Goal: Task Accomplishment & Management: Use online tool/utility

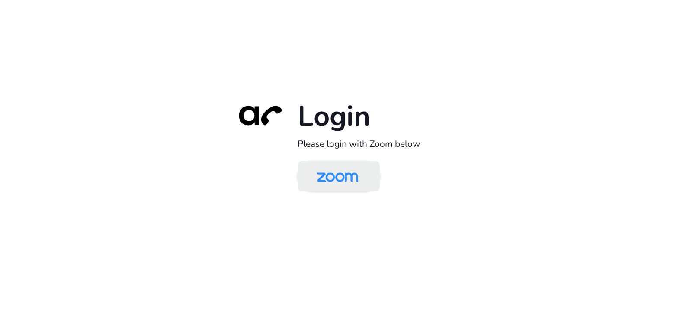
click at [341, 182] on img at bounding box center [338, 177] width 60 height 28
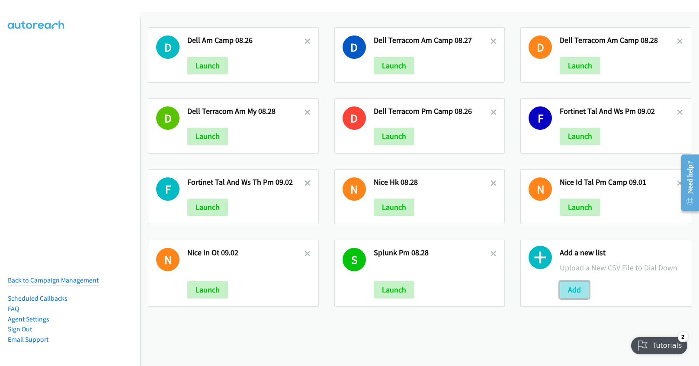
click at [575, 287] on button "Add" at bounding box center [574, 289] width 29 height 17
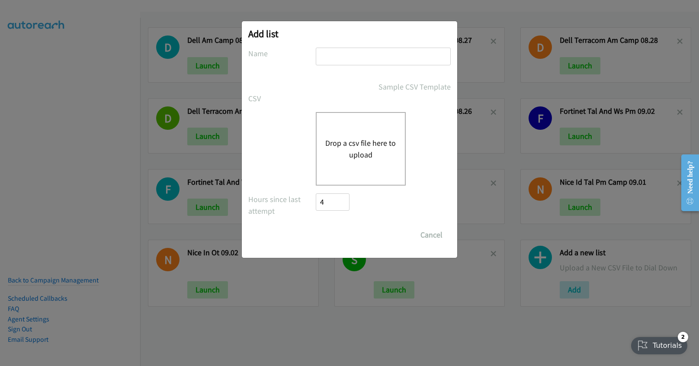
click at [353, 143] on button "Drop a csv file here to upload" at bounding box center [360, 148] width 71 height 23
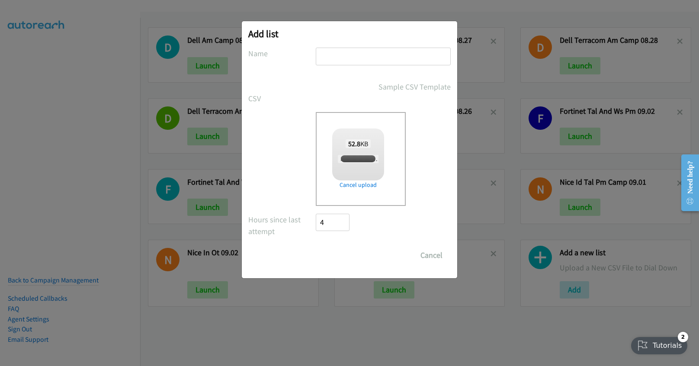
checkbox input "true"
click at [391, 55] on input "text" at bounding box center [383, 57] width 135 height 18
type input "FORTINET ID AM 0903"
click at [338, 251] on input "Save List" at bounding box center [338, 255] width 45 height 17
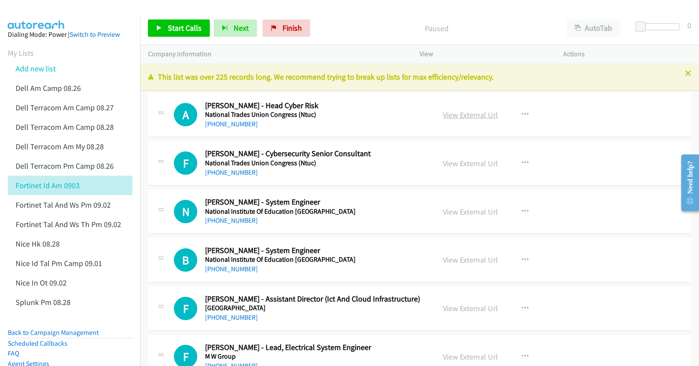
click at [457, 118] on link "View External Url" at bounding box center [470, 115] width 55 height 10
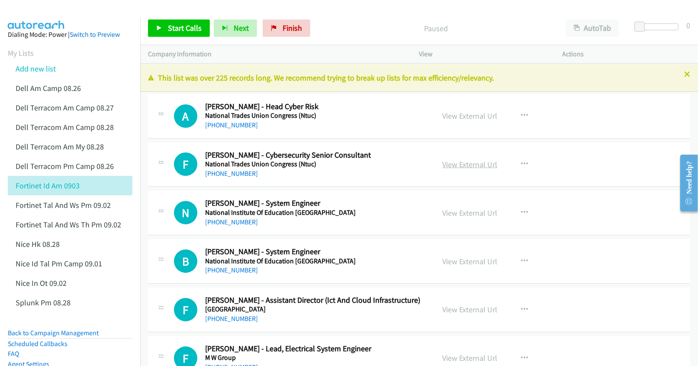
click at [450, 166] on link "View External Url" at bounding box center [470, 164] width 55 height 10
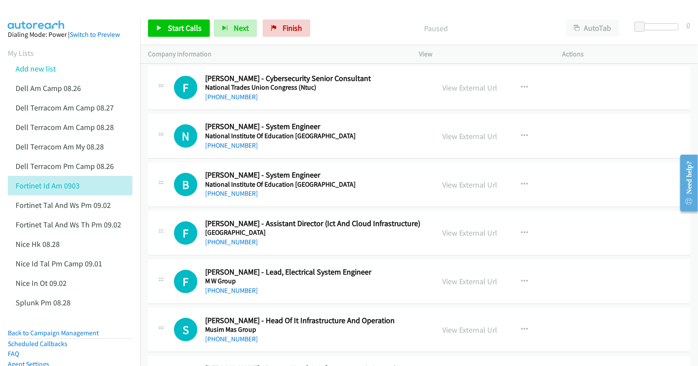
scroll to position [115, 0]
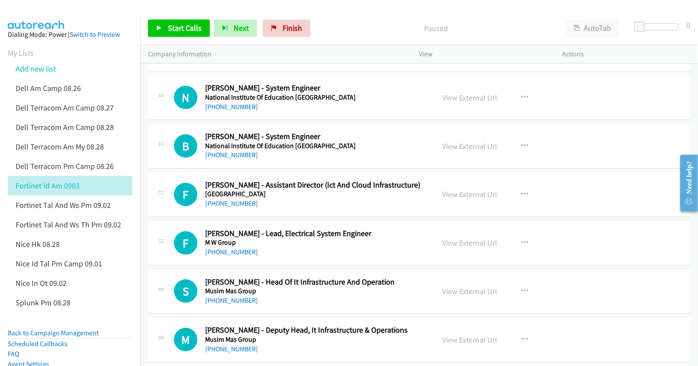
click at [129, 357] on aside "Dialing Mode: Power | Switch to Preview My Lists Add new list Dell Am Camp 08.2…" at bounding box center [70, 228] width 140 height 421
click at [463, 194] on link "View External Url" at bounding box center [470, 194] width 55 height 10
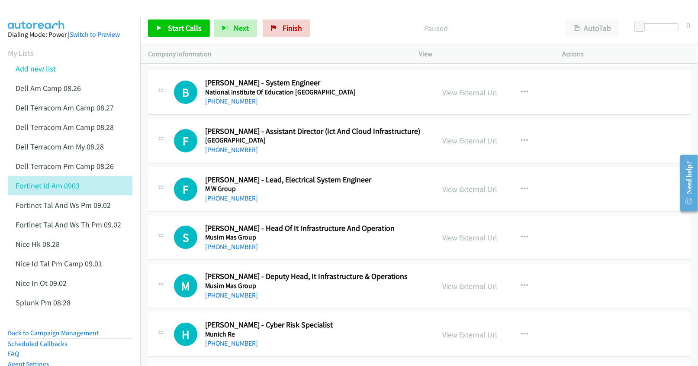
scroll to position [173, 0]
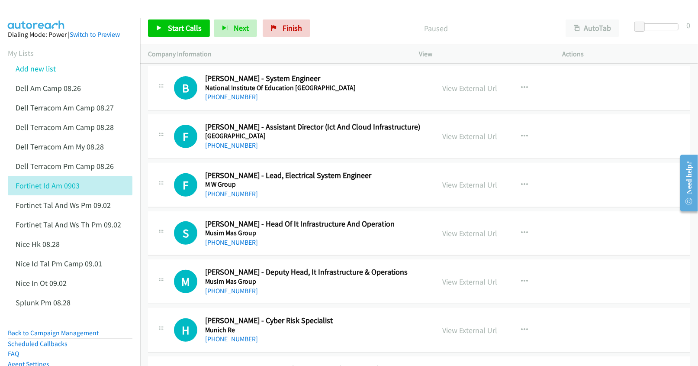
click at [143, 345] on td "H Callback Scheduled Harprit Singh Narang - Cyber Risk Specialist Munich Re Asi…" at bounding box center [419, 330] width 558 height 48
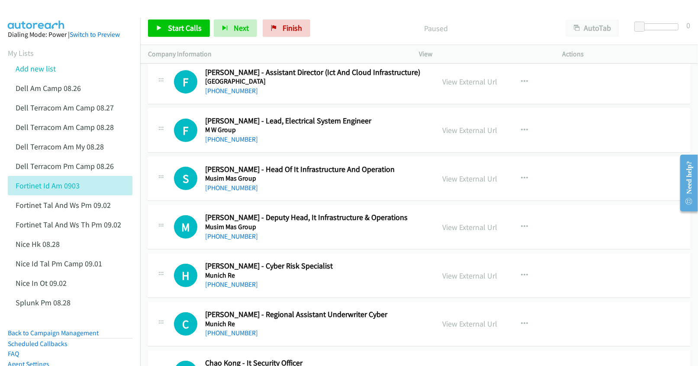
scroll to position [231, 0]
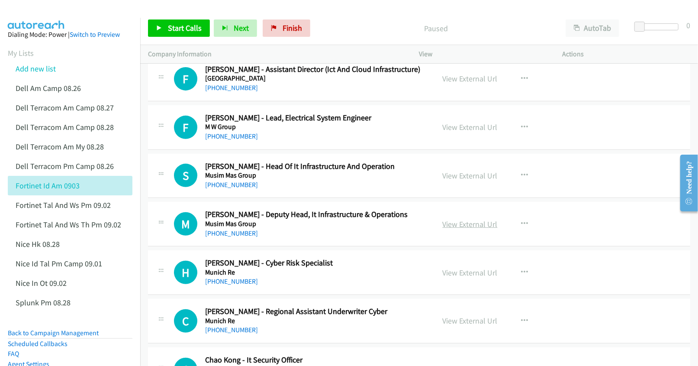
click at [447, 223] on link "View External Url" at bounding box center [470, 224] width 55 height 10
click at [470, 273] on link "View External Url" at bounding box center [470, 272] width 55 height 10
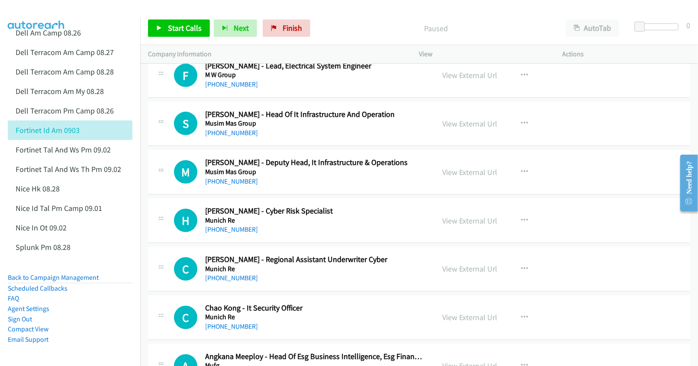
scroll to position [288, 0]
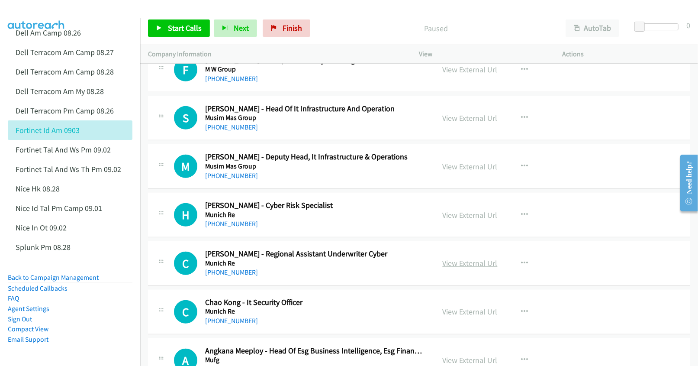
click at [460, 261] on link "View External Url" at bounding box center [470, 263] width 55 height 10
click at [469, 312] on link "View External Url" at bounding box center [470, 311] width 55 height 10
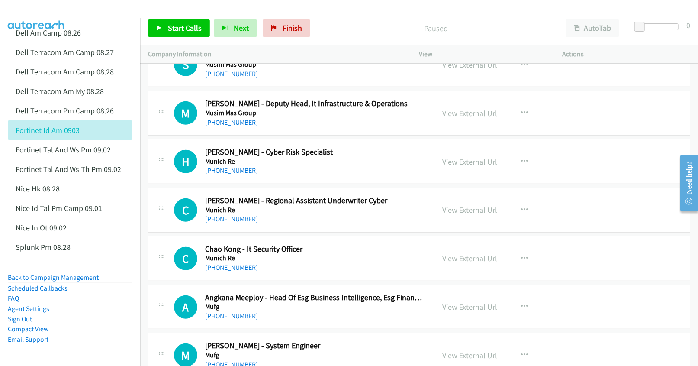
scroll to position [346, 0]
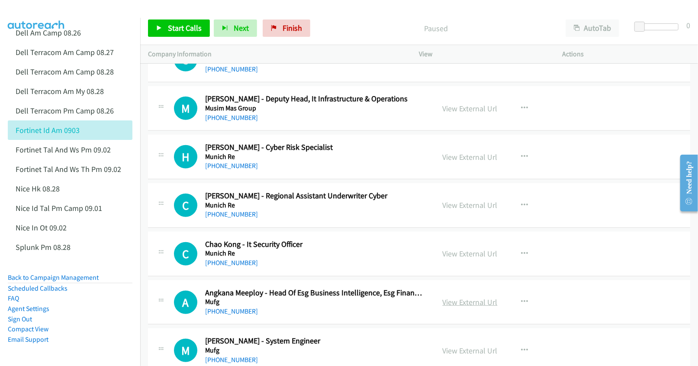
click at [456, 300] on link "View External Url" at bounding box center [470, 302] width 55 height 10
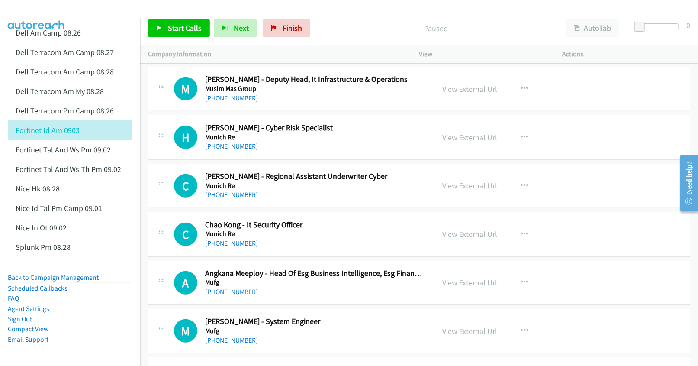
scroll to position [404, 0]
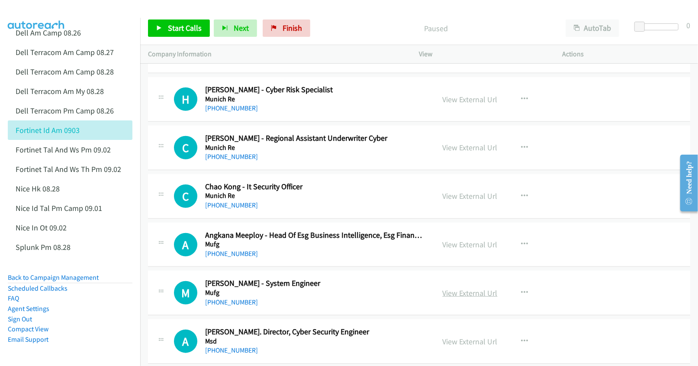
click at [470, 293] on link "View External Url" at bounding box center [470, 293] width 55 height 10
click at [460, 340] on link "View External Url" at bounding box center [470, 341] width 55 height 10
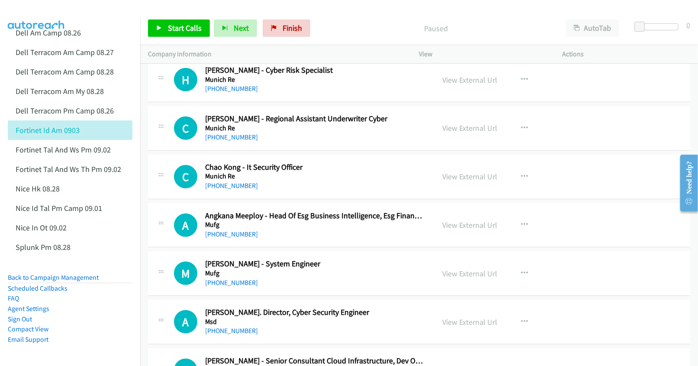
scroll to position [461, 0]
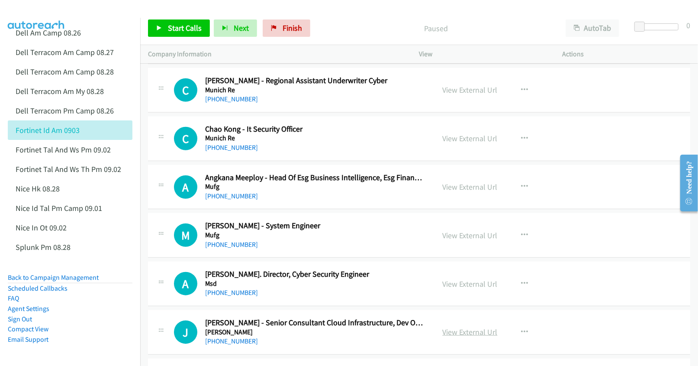
click at [460, 335] on link "View External Url" at bounding box center [470, 332] width 55 height 10
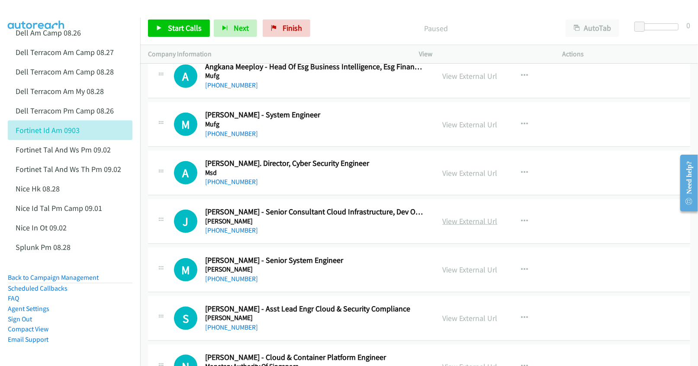
scroll to position [577, 0]
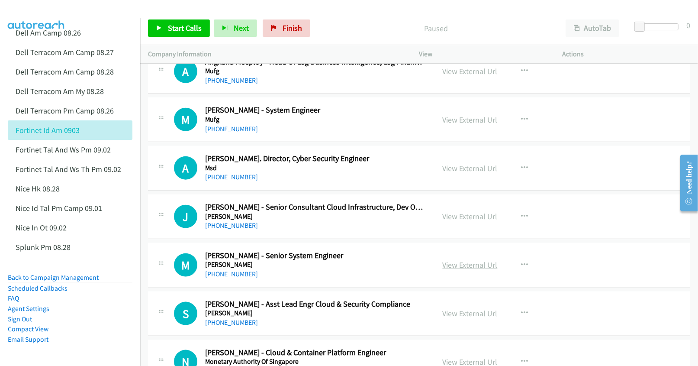
click at [463, 264] on link "View External Url" at bounding box center [470, 265] width 55 height 10
click at [454, 316] on link "View External Url" at bounding box center [470, 313] width 55 height 10
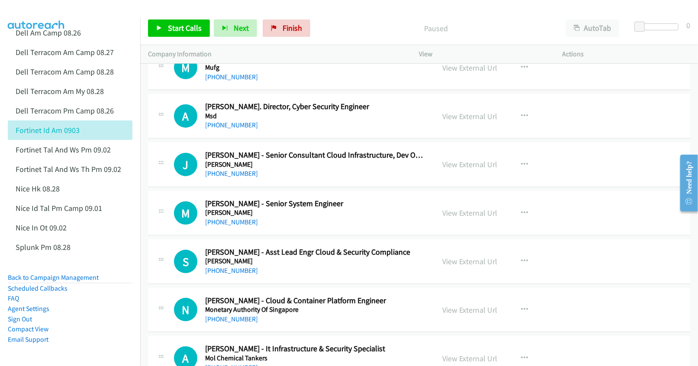
scroll to position [634, 0]
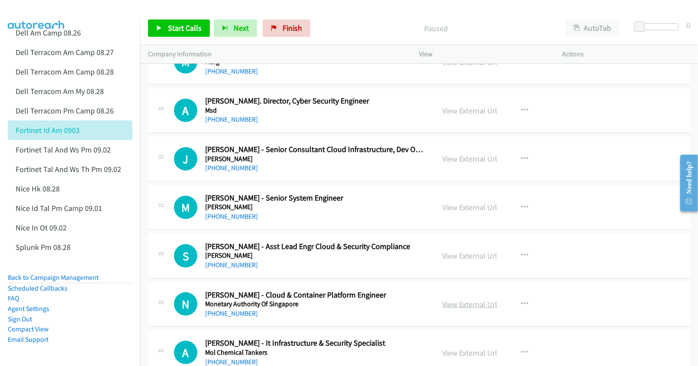
click at [454, 304] on link "View External Url" at bounding box center [470, 304] width 55 height 10
click at [454, 354] on link "View External Url" at bounding box center [470, 352] width 55 height 10
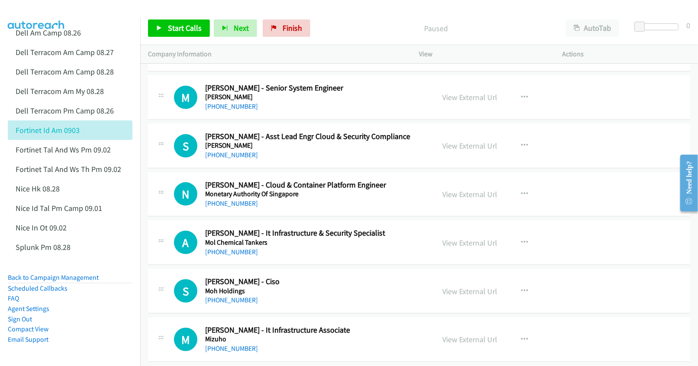
scroll to position [750, 0]
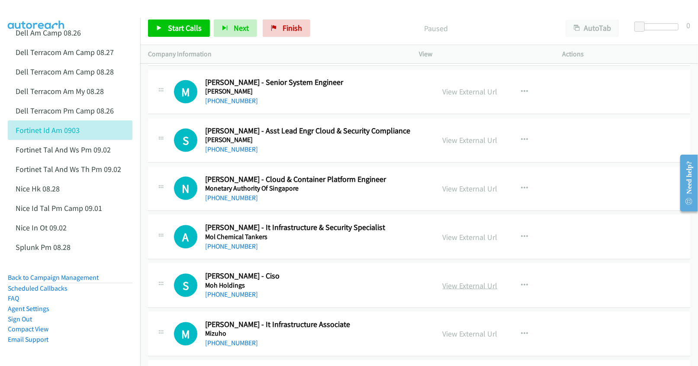
click at [458, 286] on link "View External Url" at bounding box center [470, 285] width 55 height 10
click at [461, 338] on link "View External Url" at bounding box center [470, 333] width 55 height 10
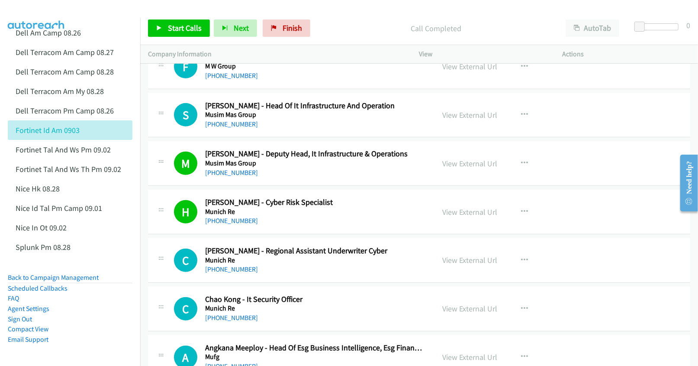
scroll to position [288, 0]
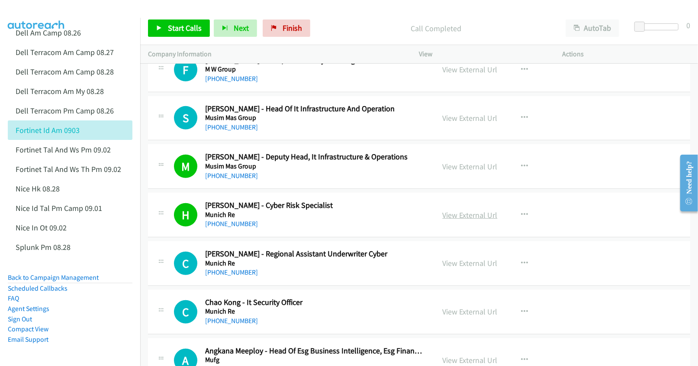
click at [453, 216] on link "View External Url" at bounding box center [470, 215] width 55 height 10
click at [466, 216] on link "View External Url" at bounding box center [470, 215] width 55 height 10
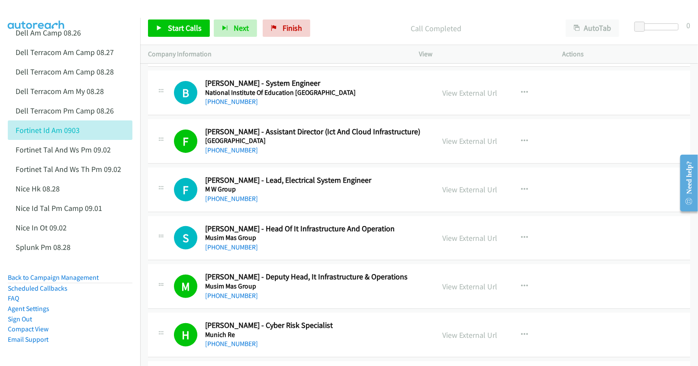
scroll to position [173, 0]
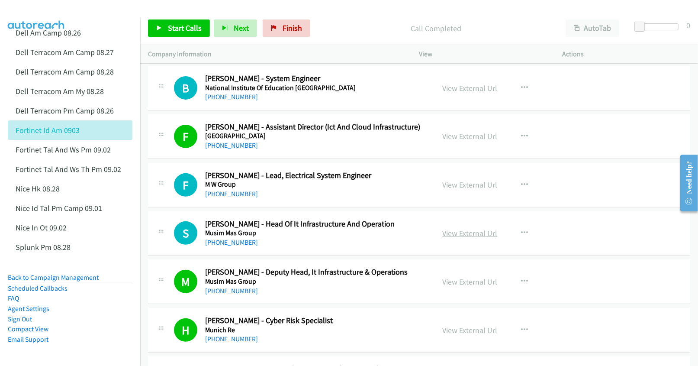
click at [473, 234] on link "View External Url" at bounding box center [470, 233] width 55 height 10
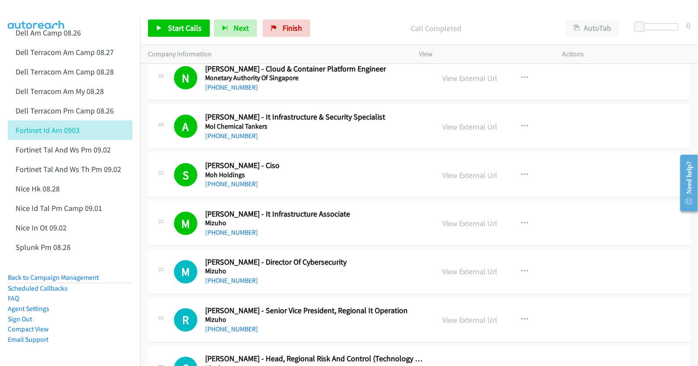
scroll to position [923, 0]
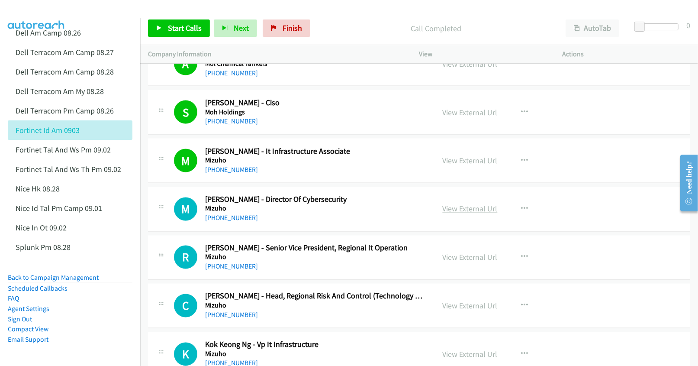
click at [452, 207] on link "View External Url" at bounding box center [470, 209] width 55 height 10
click at [462, 260] on link "View External Url" at bounding box center [470, 257] width 55 height 10
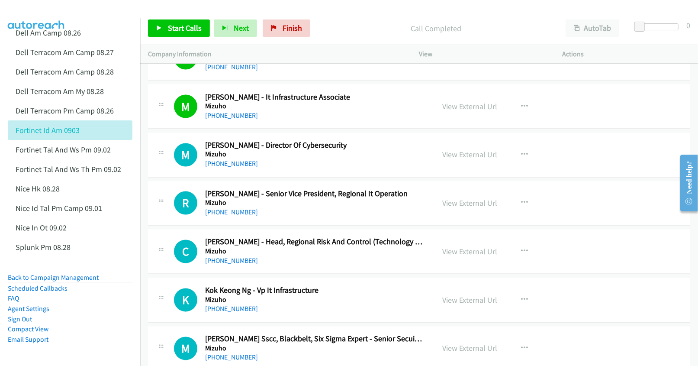
scroll to position [981, 0]
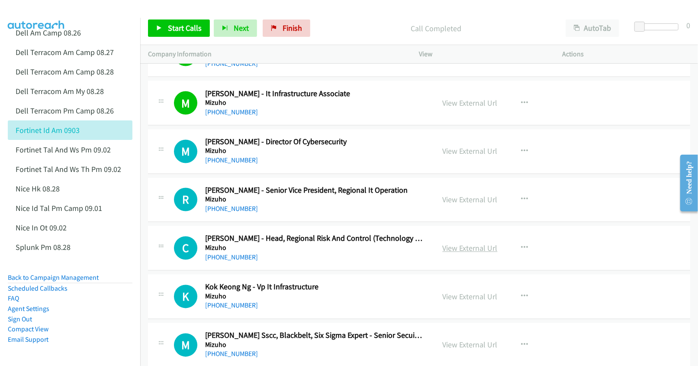
click at [468, 248] on link "View External Url" at bounding box center [470, 248] width 55 height 10
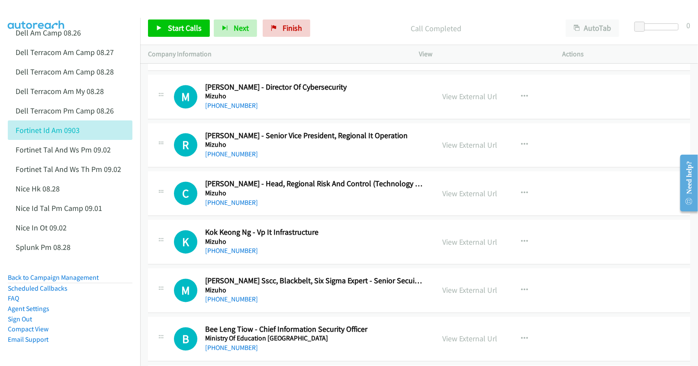
scroll to position [1039, 0]
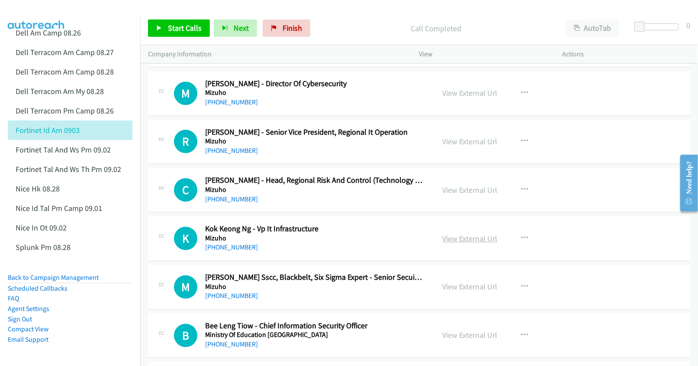
click at [454, 243] on link "View External Url" at bounding box center [470, 239] width 55 height 10
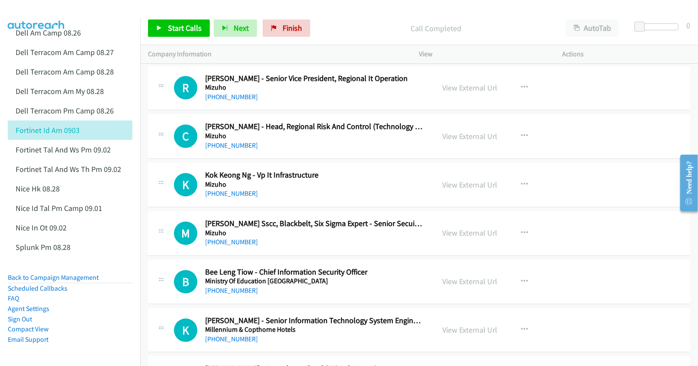
scroll to position [1096, 0]
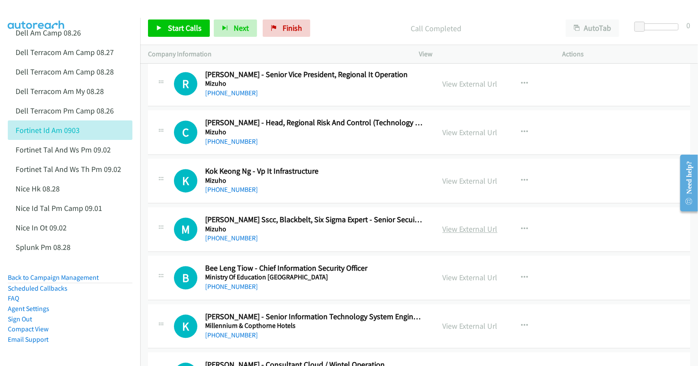
click at [450, 233] on link "View External Url" at bounding box center [470, 229] width 55 height 10
click at [457, 281] on link "View External Url" at bounding box center [470, 278] width 55 height 10
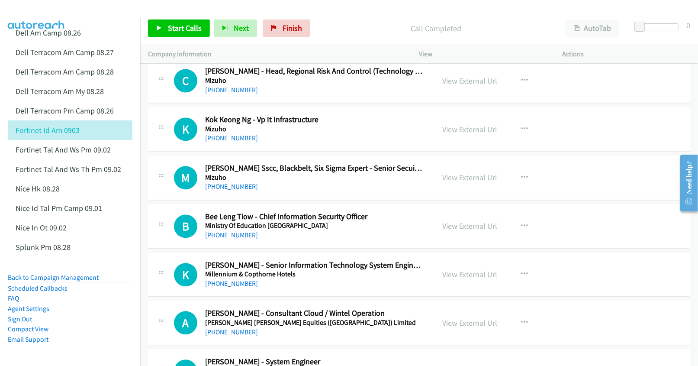
scroll to position [1154, 0]
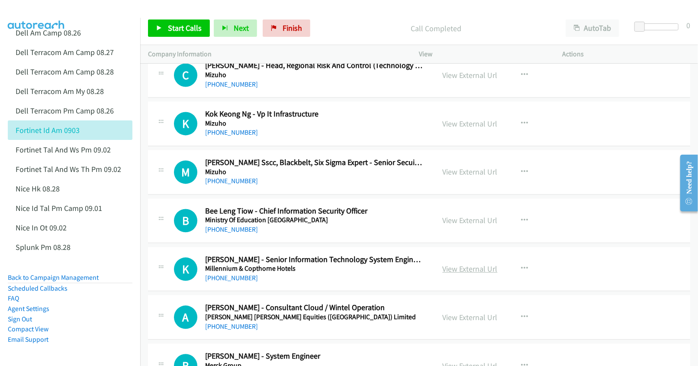
click at [464, 270] on link "View External Url" at bounding box center [470, 269] width 55 height 10
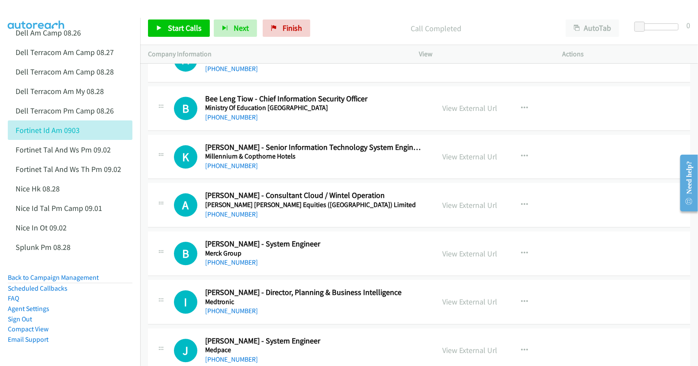
scroll to position [1269, 0]
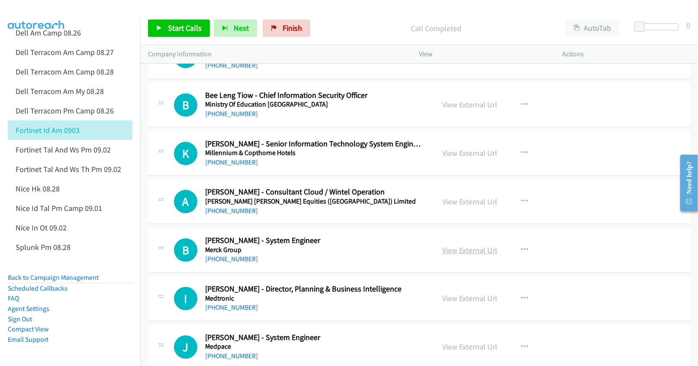
click at [468, 254] on link "View External Url" at bounding box center [470, 250] width 55 height 10
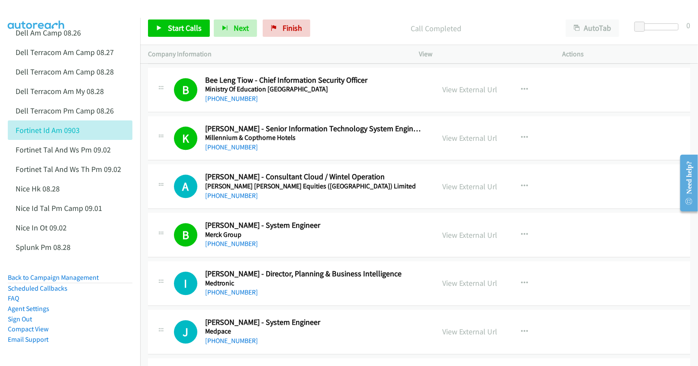
scroll to position [1327, 0]
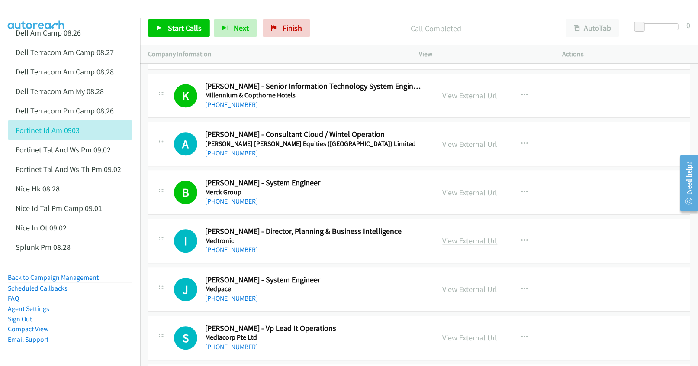
click at [473, 245] on link "View External Url" at bounding box center [470, 240] width 55 height 10
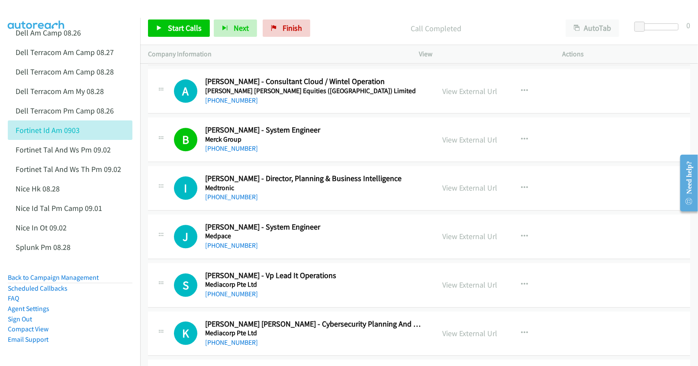
scroll to position [1385, 0]
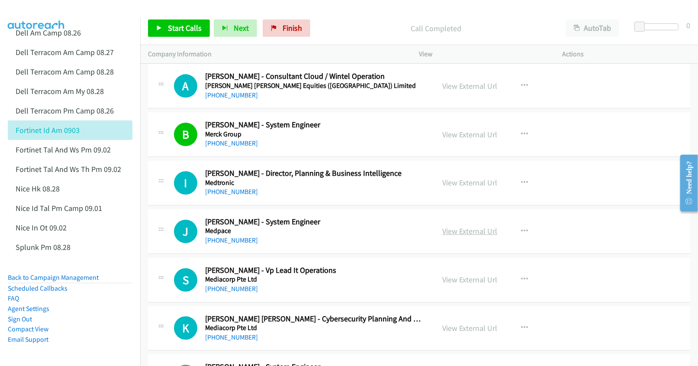
click at [463, 233] on link "View External Url" at bounding box center [470, 231] width 55 height 10
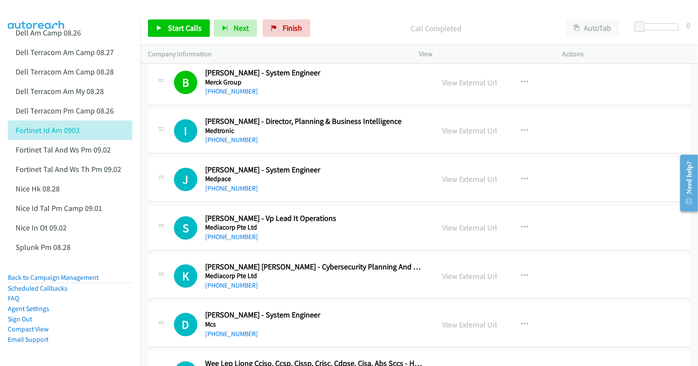
scroll to position [1442, 0]
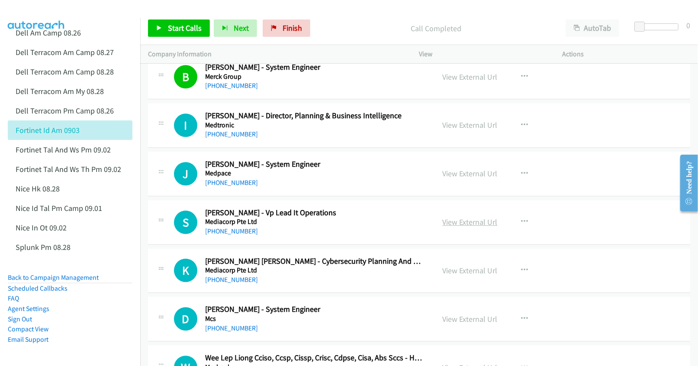
click at [456, 225] on link "View External Url" at bounding box center [470, 222] width 55 height 10
click at [461, 275] on link "View External Url" at bounding box center [470, 270] width 55 height 10
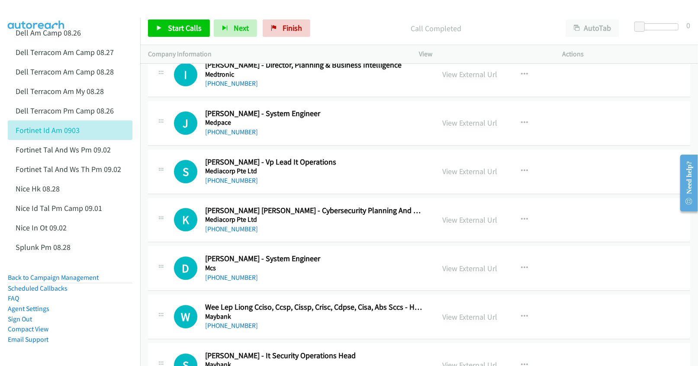
scroll to position [1500, 0]
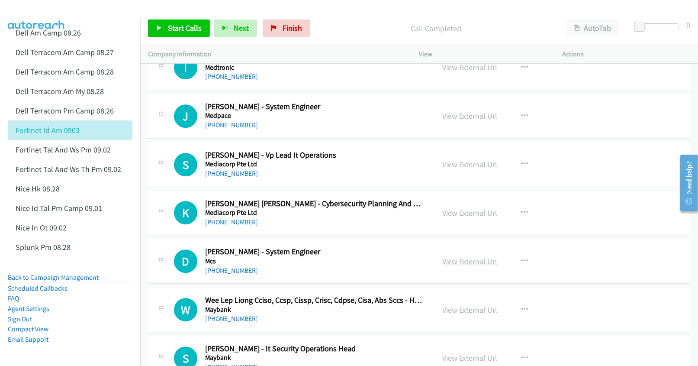
click at [461, 263] on link "View External Url" at bounding box center [470, 261] width 55 height 10
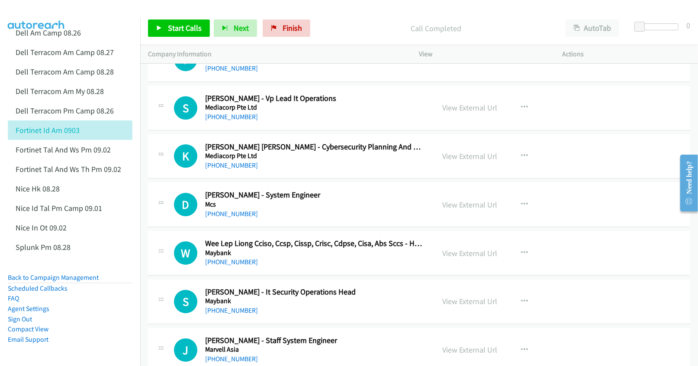
scroll to position [1558, 0]
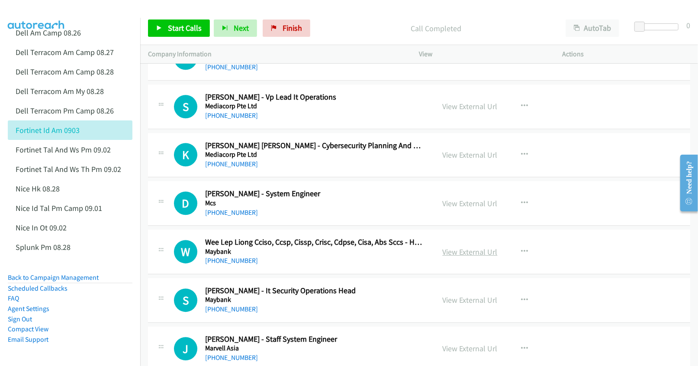
click at [450, 255] on link "View External Url" at bounding box center [470, 252] width 55 height 10
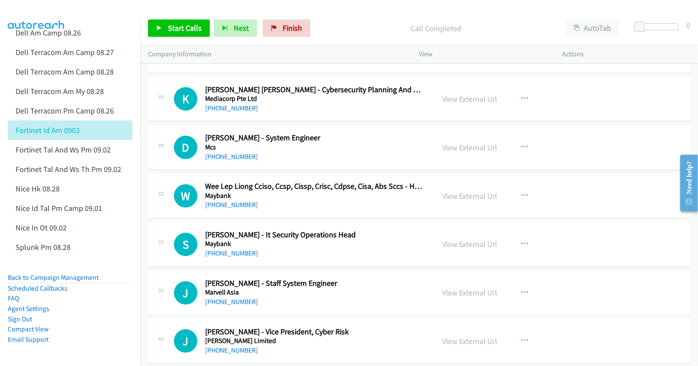
scroll to position [1615, 0]
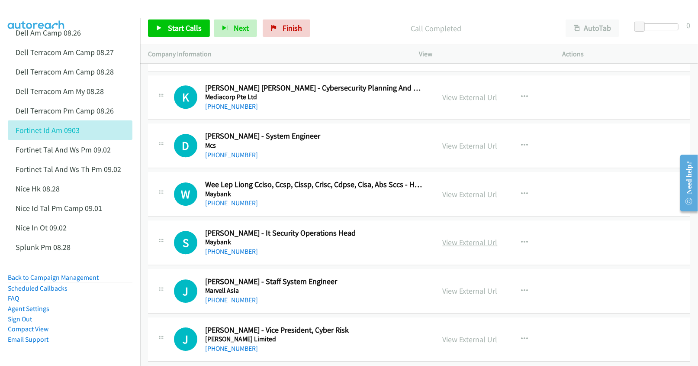
click at [453, 247] on link "View External Url" at bounding box center [470, 242] width 55 height 10
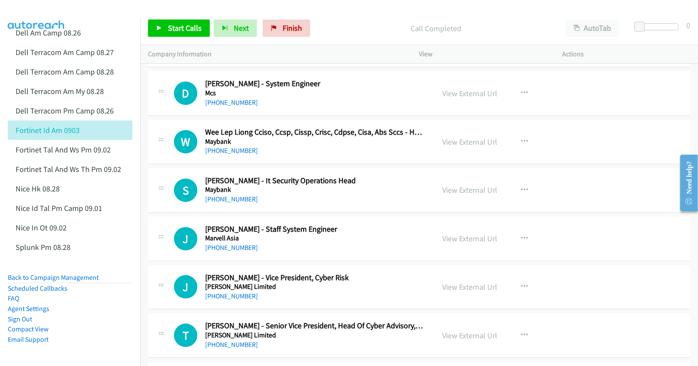
scroll to position [1673, 0]
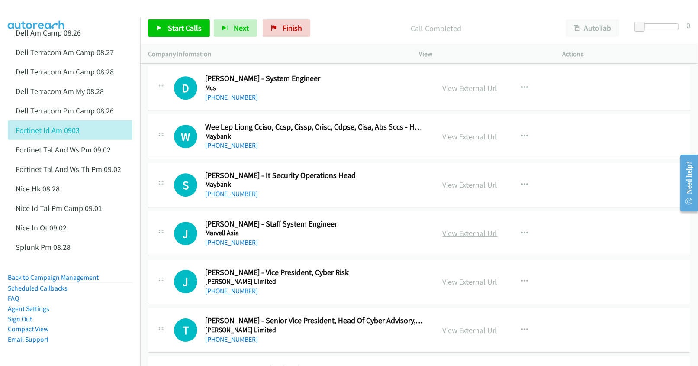
click at [464, 238] on link "View External Url" at bounding box center [470, 233] width 55 height 10
click at [462, 286] on link "View External Url" at bounding box center [470, 282] width 55 height 10
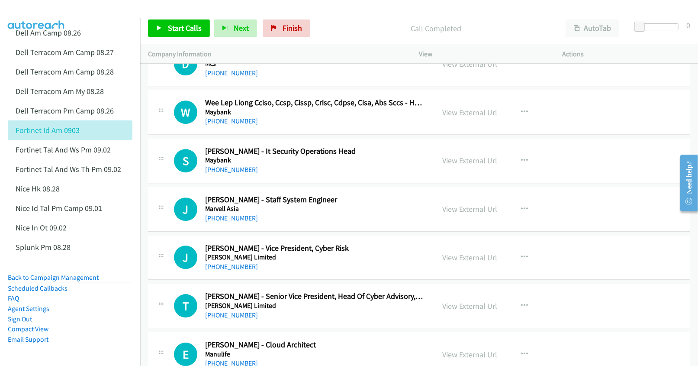
scroll to position [1789, 0]
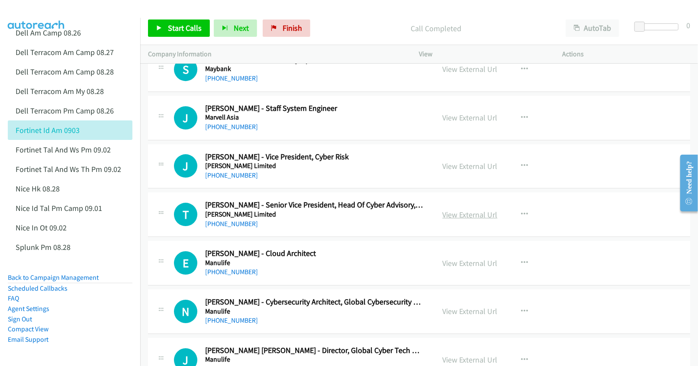
click at [464, 219] on link "View External Url" at bounding box center [470, 214] width 55 height 10
drag, startPoint x: 456, startPoint y: 267, endPoint x: 438, endPoint y: 269, distance: 17.8
click at [463, 268] on link "View External Url" at bounding box center [470, 263] width 55 height 10
click at [449, 316] on link "View External Url" at bounding box center [470, 311] width 55 height 10
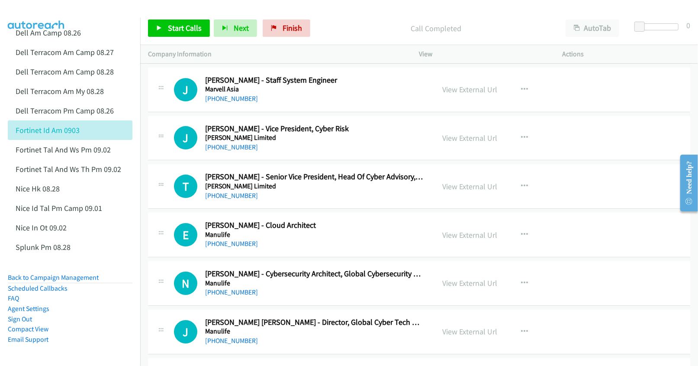
scroll to position [1846, 0]
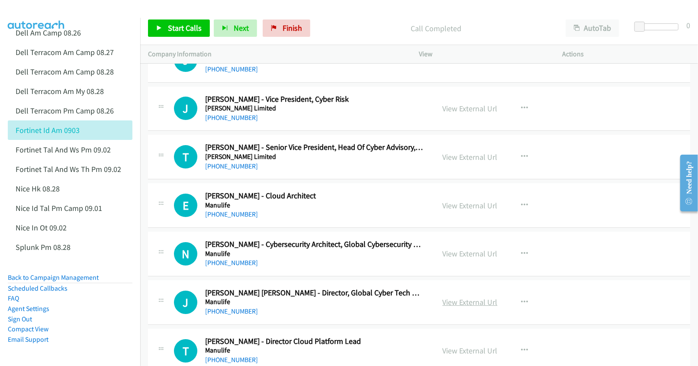
click at [473, 305] on link "View External Url" at bounding box center [470, 302] width 55 height 10
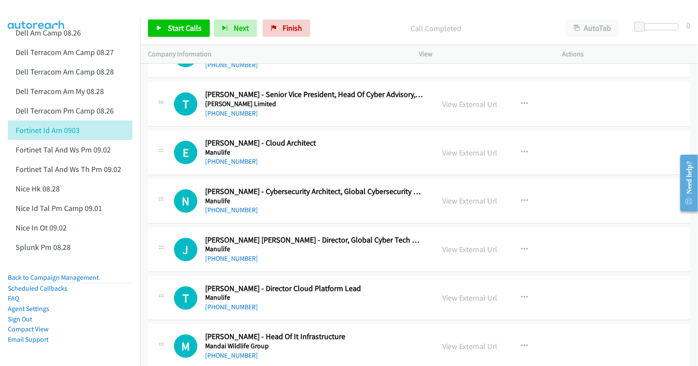
scroll to position [1904, 0]
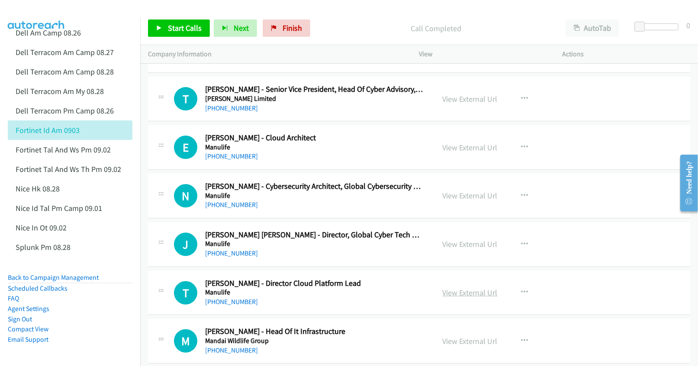
click at [471, 297] on link "View External Url" at bounding box center [470, 292] width 55 height 10
drag, startPoint x: 462, startPoint y: 348, endPoint x: 546, endPoint y: 324, distance: 86.8
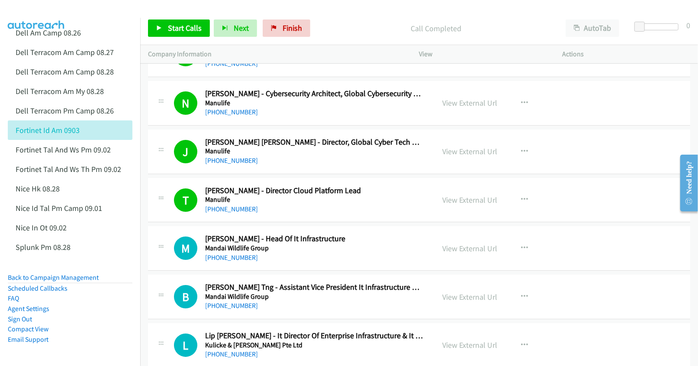
scroll to position [2019, 0]
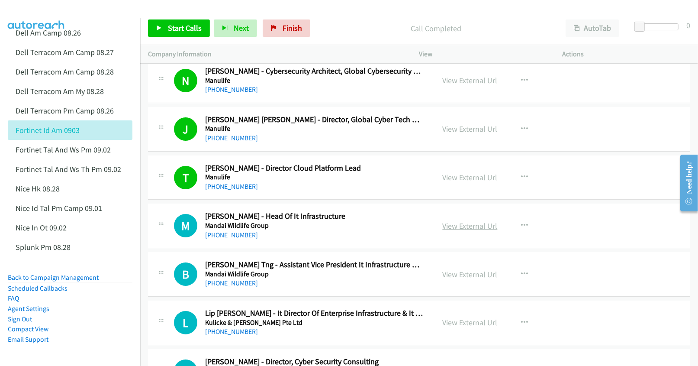
click at [457, 231] on link "View External Url" at bounding box center [470, 226] width 55 height 10
click at [454, 279] on link "View External Url" at bounding box center [470, 274] width 55 height 10
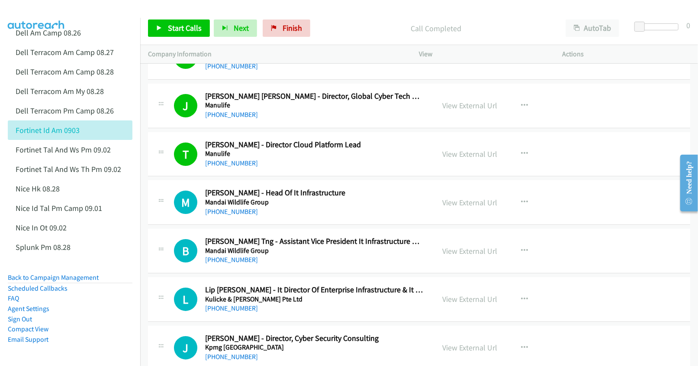
scroll to position [2077, 0]
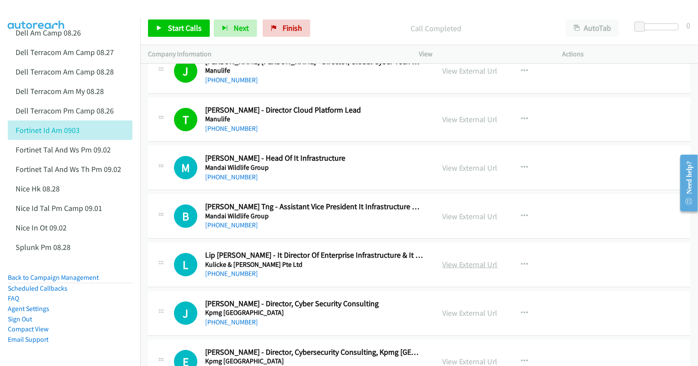
click at [450, 269] on link "View External Url" at bounding box center [470, 264] width 55 height 10
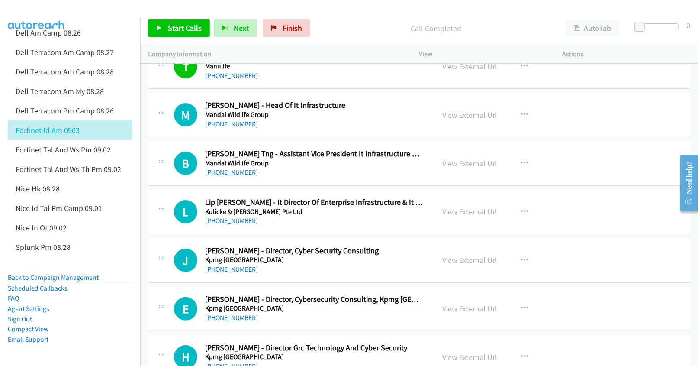
scroll to position [2135, 0]
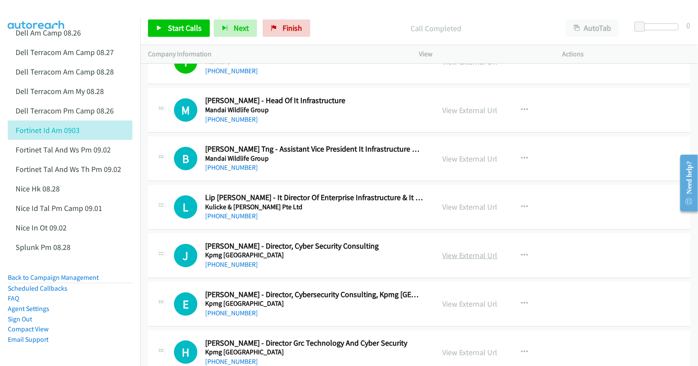
click at [456, 260] on link "View External Url" at bounding box center [470, 255] width 55 height 10
click at [457, 306] on link "View External Url" at bounding box center [470, 304] width 55 height 10
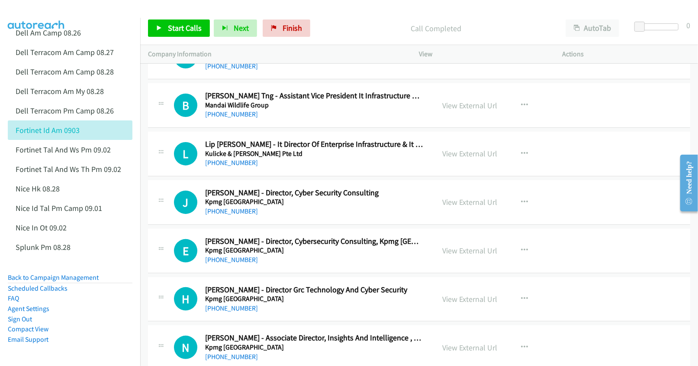
scroll to position [2192, 0]
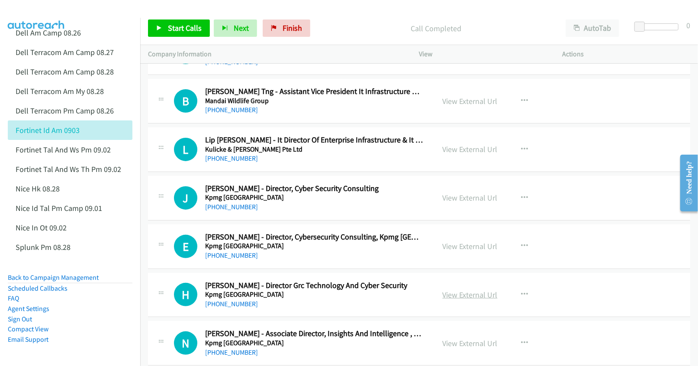
click at [454, 299] on link "View External Url" at bounding box center [470, 295] width 55 height 10
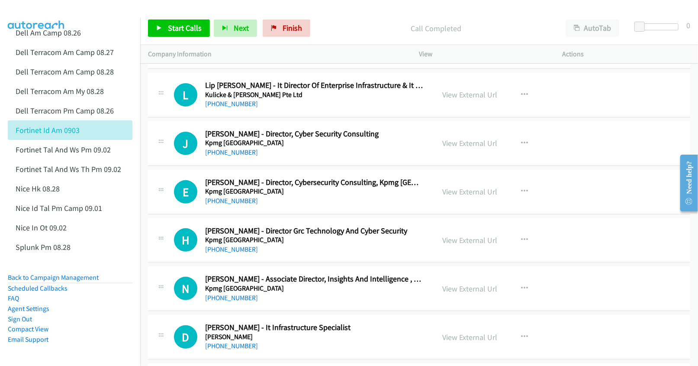
scroll to position [2250, 0]
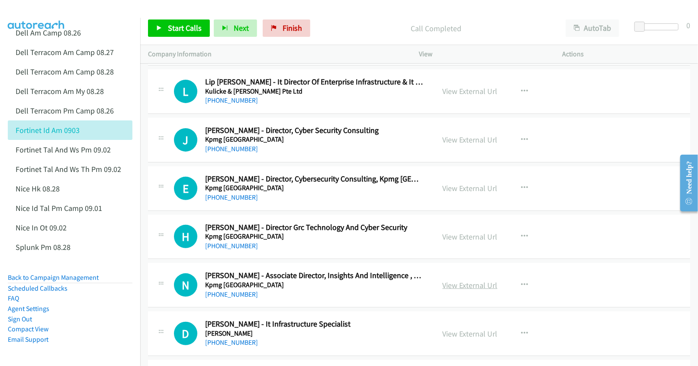
click at [460, 290] on link "View External Url" at bounding box center [470, 285] width 55 height 10
drag, startPoint x: 461, startPoint y: 340, endPoint x: 385, endPoint y: 303, distance: 84.8
click at [451, 338] on link "View External Url" at bounding box center [470, 333] width 55 height 10
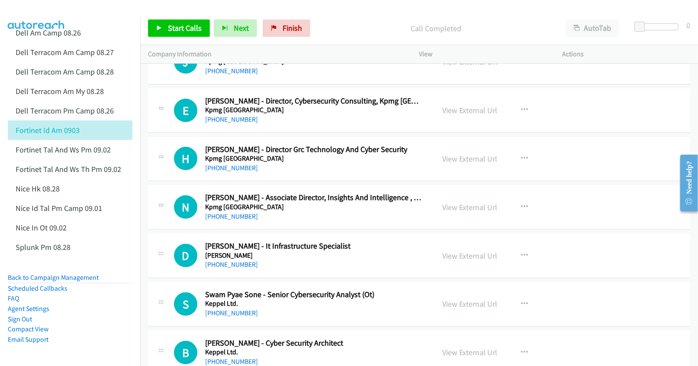
scroll to position [2365, 0]
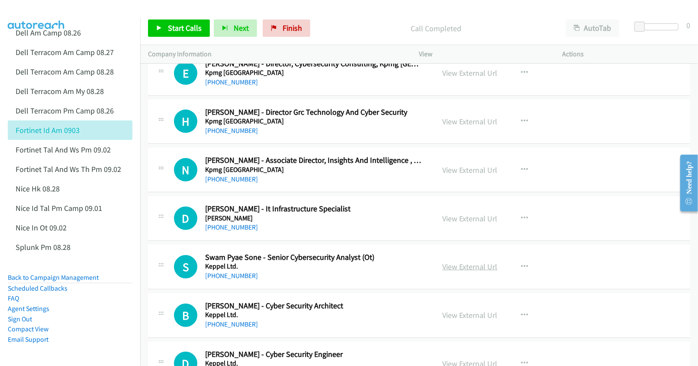
click at [464, 271] on link "View External Url" at bounding box center [470, 266] width 55 height 10
click at [475, 320] on link "View External Url" at bounding box center [470, 315] width 55 height 10
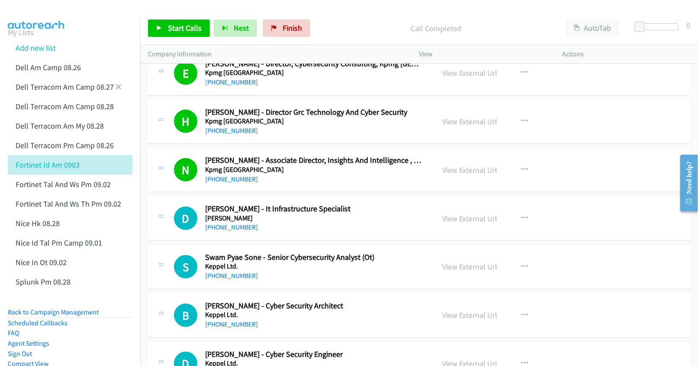
scroll to position [0, 0]
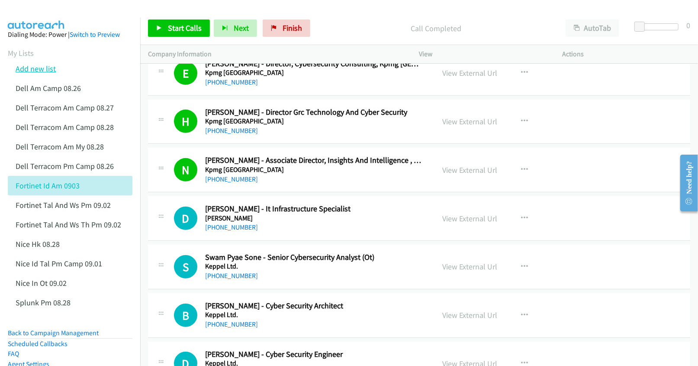
click at [48, 68] on link "Add new list" at bounding box center [36, 69] width 40 height 10
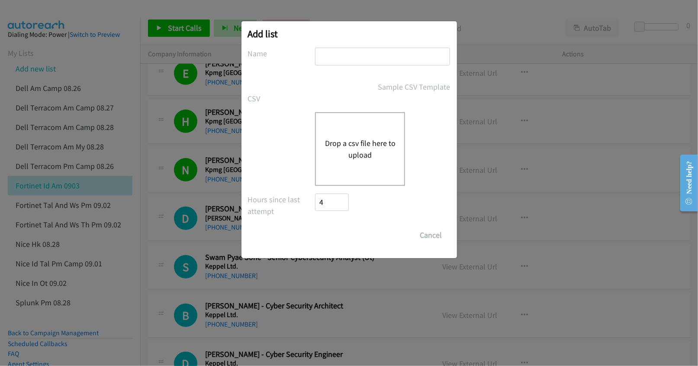
click at [345, 145] on button "Drop a csv file here to upload" at bounding box center [360, 148] width 71 height 23
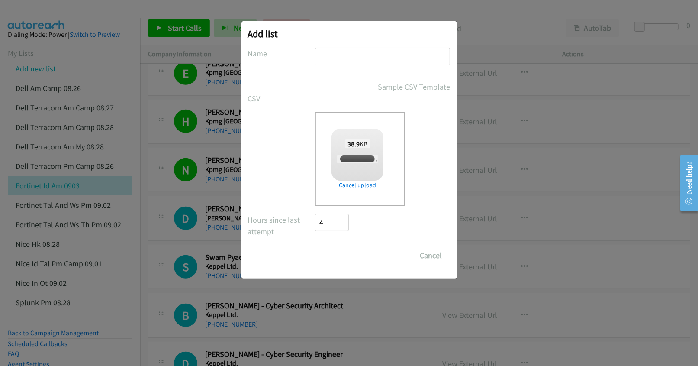
checkbox input "true"
click at [344, 52] on input "text" at bounding box center [382, 57] width 135 height 18
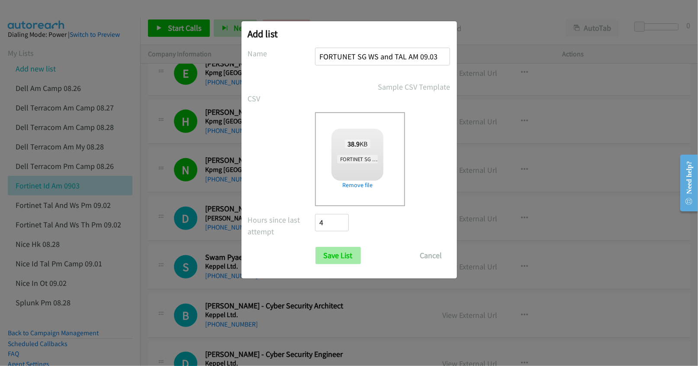
type input "FORTUNET SG WS and TAL AM 09.03"
click at [344, 260] on input "Save List" at bounding box center [337, 255] width 45 height 17
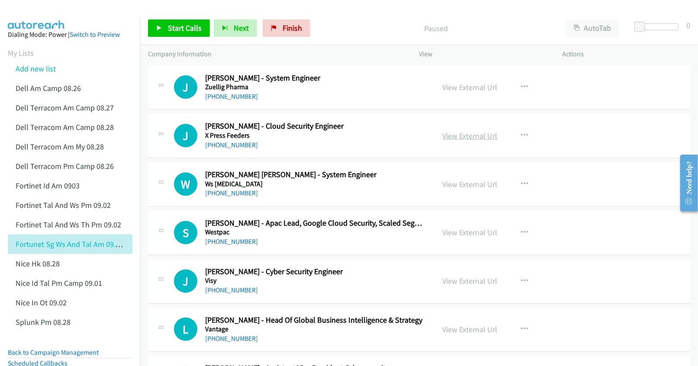
click at [447, 139] on link "View External Url" at bounding box center [470, 136] width 55 height 10
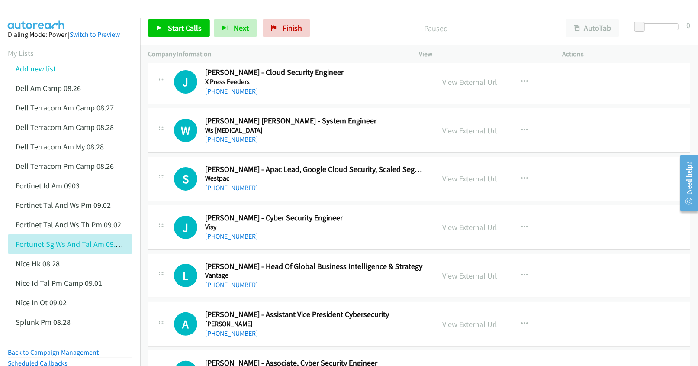
scroll to position [58, 0]
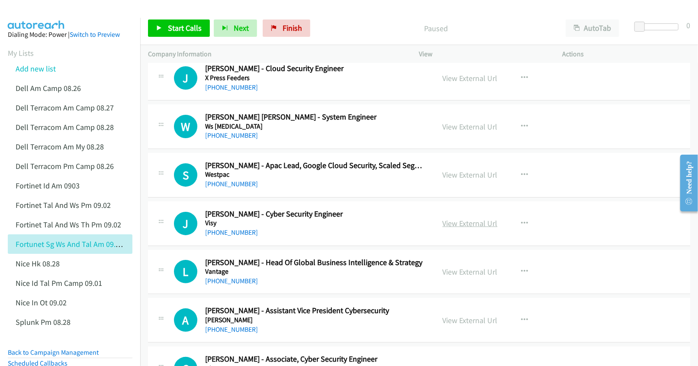
click at [452, 225] on link "View External Url" at bounding box center [470, 223] width 55 height 10
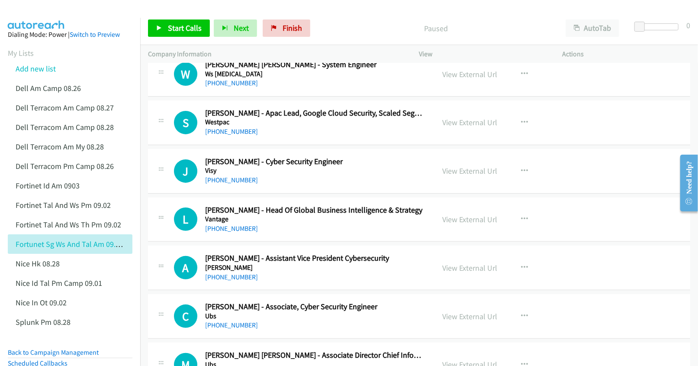
scroll to position [115, 0]
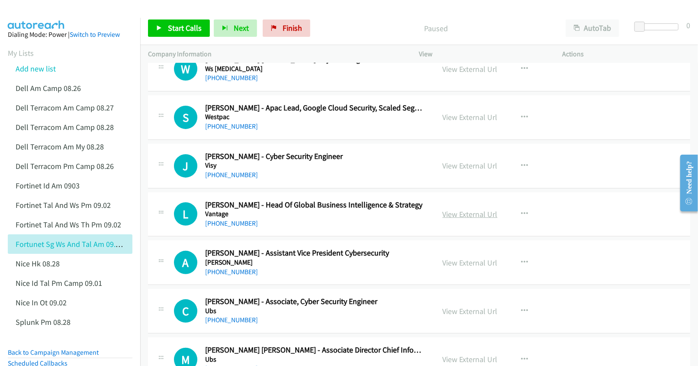
click at [447, 212] on link "View External Url" at bounding box center [470, 214] width 55 height 10
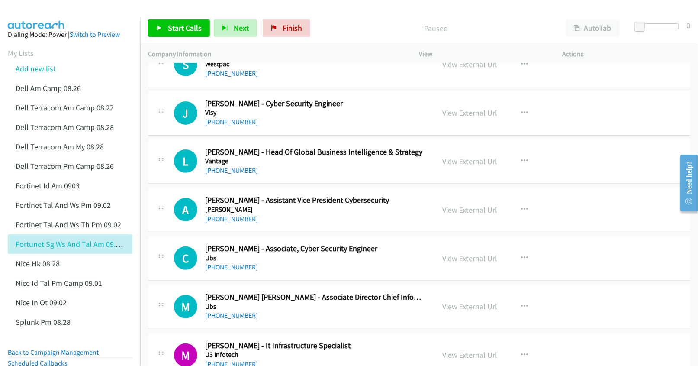
scroll to position [173, 0]
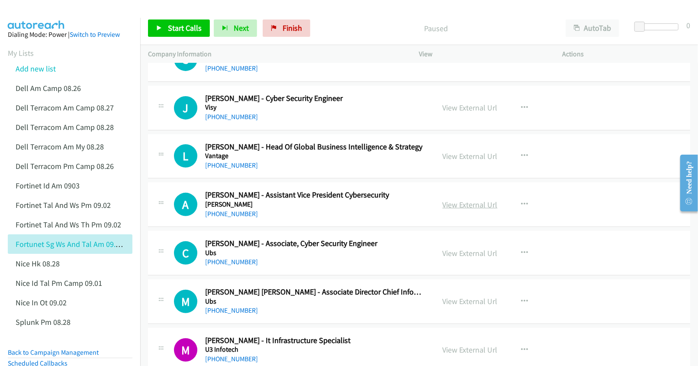
click at [459, 201] on link "View External Url" at bounding box center [470, 204] width 55 height 10
click at [454, 252] on link "View External Url" at bounding box center [470, 253] width 55 height 10
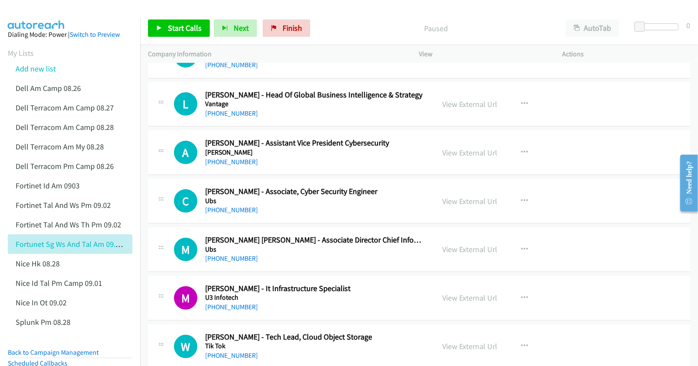
scroll to position [231, 0]
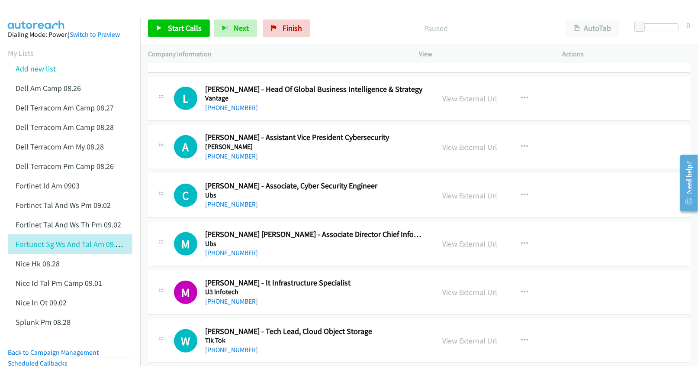
click at [464, 247] on link "View External Url" at bounding box center [470, 243] width 55 height 10
click at [470, 292] on link "View External Url" at bounding box center [470, 292] width 55 height 10
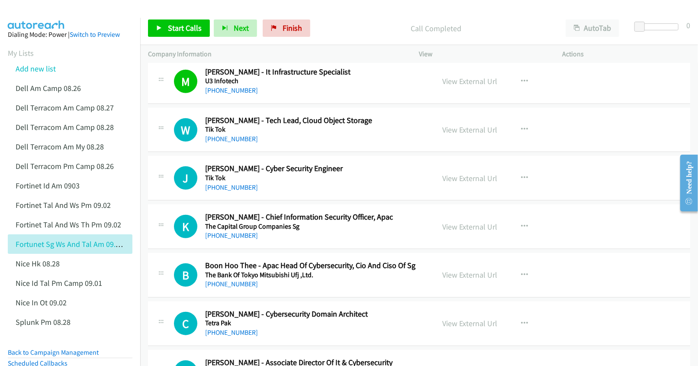
scroll to position [404, 0]
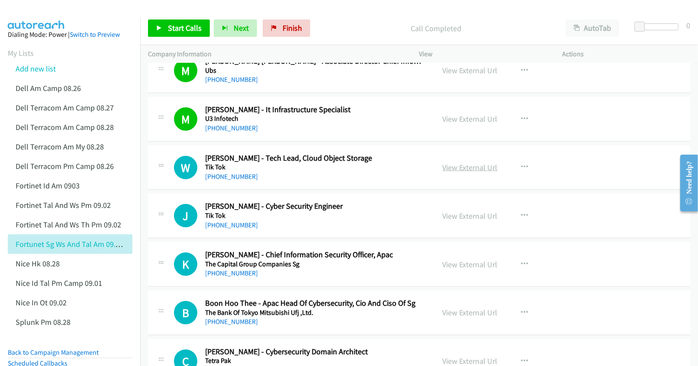
click at [466, 172] on link "View External Url" at bounding box center [470, 167] width 55 height 10
click at [460, 219] on link "View External Url" at bounding box center [470, 216] width 55 height 10
drag, startPoint x: 455, startPoint y: 266, endPoint x: 448, endPoint y: 258, distance: 10.1
click at [444, 267] on link "View External Url" at bounding box center [470, 264] width 55 height 10
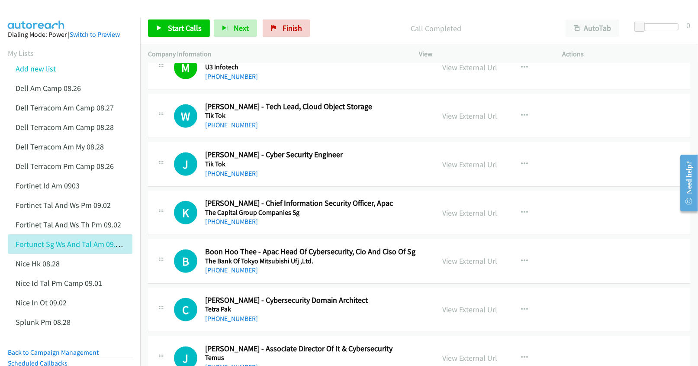
scroll to position [461, 0]
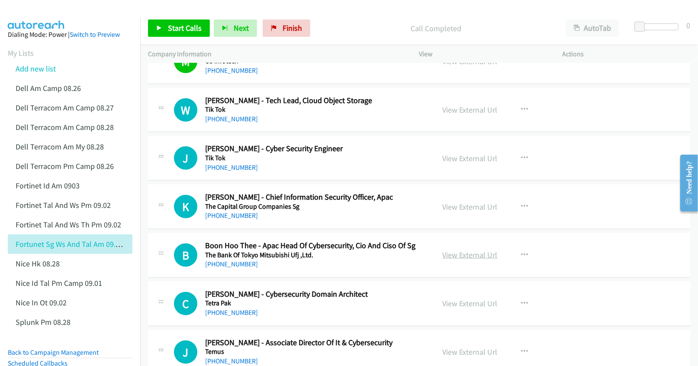
click at [454, 258] on link "View External Url" at bounding box center [470, 255] width 55 height 10
click at [457, 302] on link "View External Url" at bounding box center [470, 303] width 55 height 10
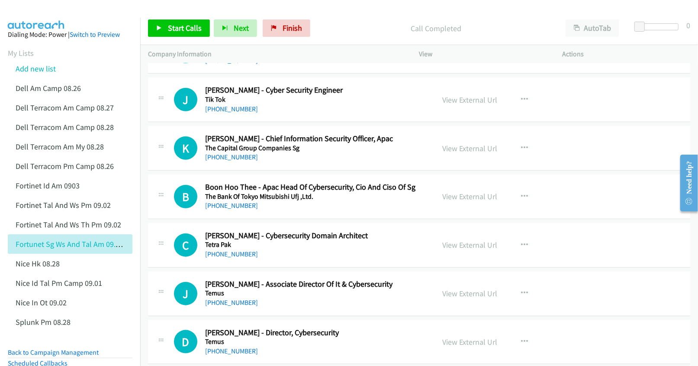
scroll to position [577, 0]
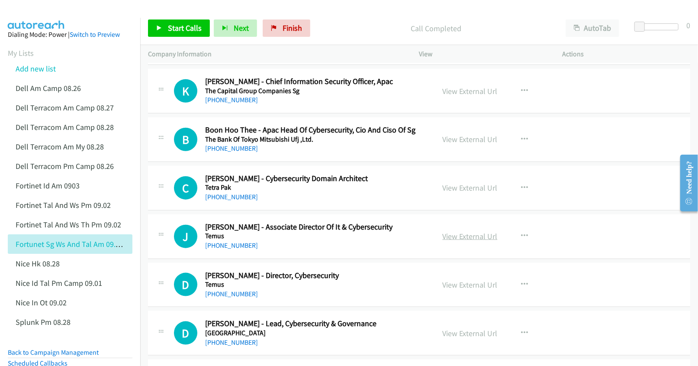
click at [454, 240] on link "View External Url" at bounding box center [470, 236] width 55 height 10
click at [454, 286] on link "View External Url" at bounding box center [470, 285] width 55 height 10
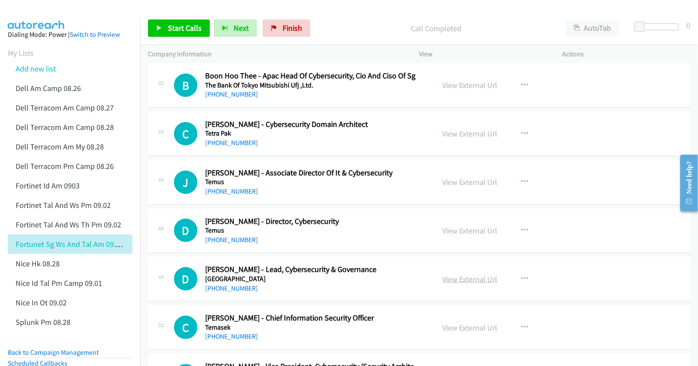
scroll to position [634, 0]
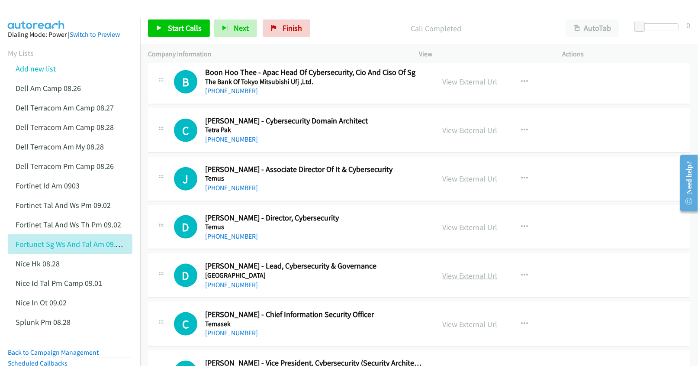
click at [456, 275] on link "View External Url" at bounding box center [470, 275] width 55 height 10
click at [470, 328] on link "View External Url" at bounding box center [470, 324] width 55 height 10
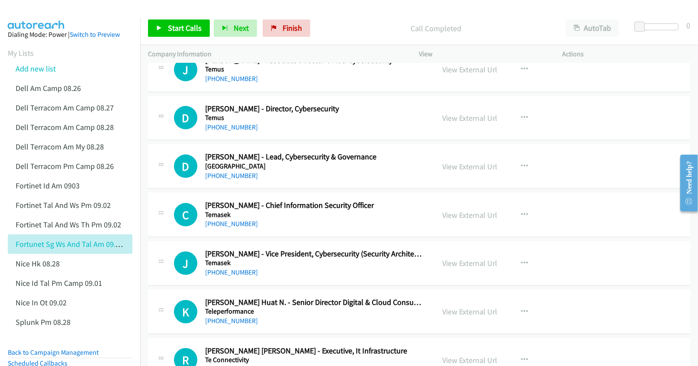
scroll to position [750, 0]
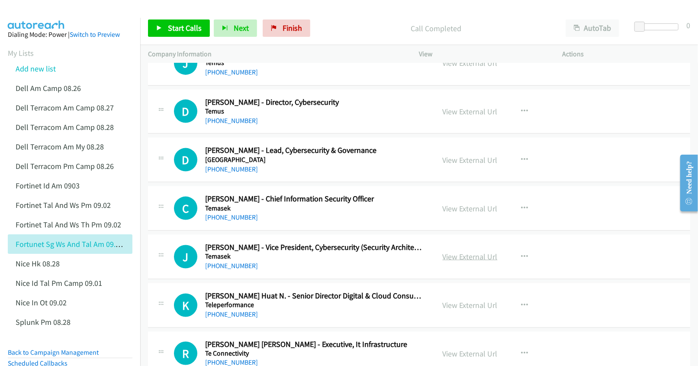
click at [456, 261] on link "View External Url" at bounding box center [470, 256] width 55 height 10
click at [458, 306] on link "View External Url" at bounding box center [470, 305] width 55 height 10
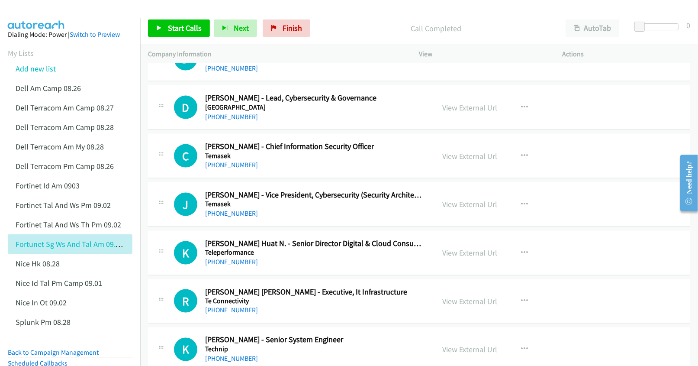
scroll to position [807, 0]
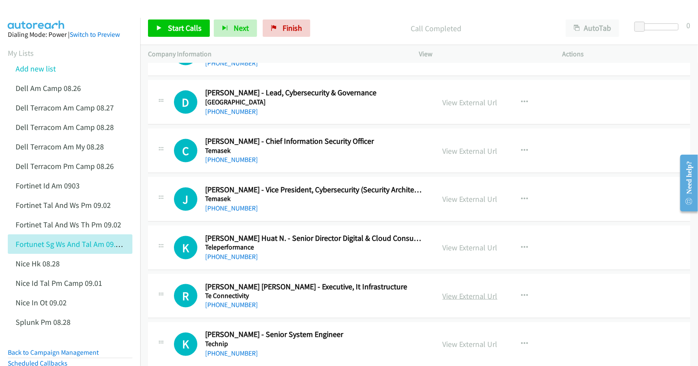
click at [456, 299] on link "View External Url" at bounding box center [470, 296] width 55 height 10
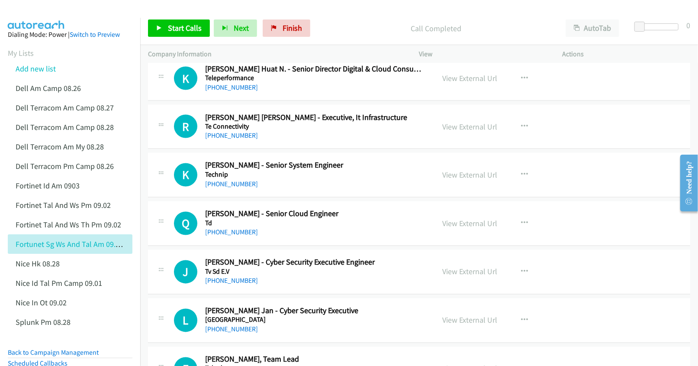
scroll to position [981, 0]
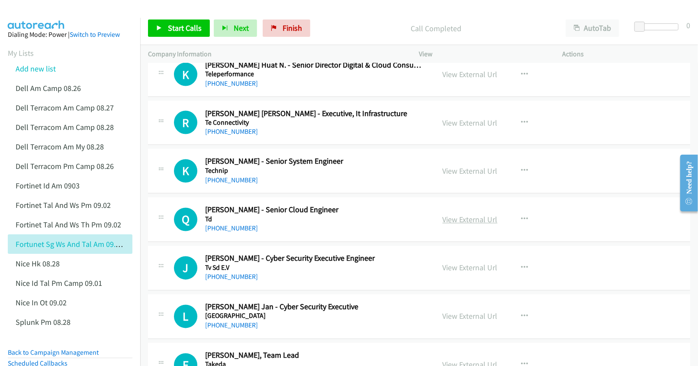
click at [468, 222] on link "View External Url" at bounding box center [470, 220] width 55 height 10
click at [460, 267] on link "View External Url" at bounding box center [470, 268] width 55 height 10
click at [464, 319] on link "View External Url" at bounding box center [470, 316] width 55 height 10
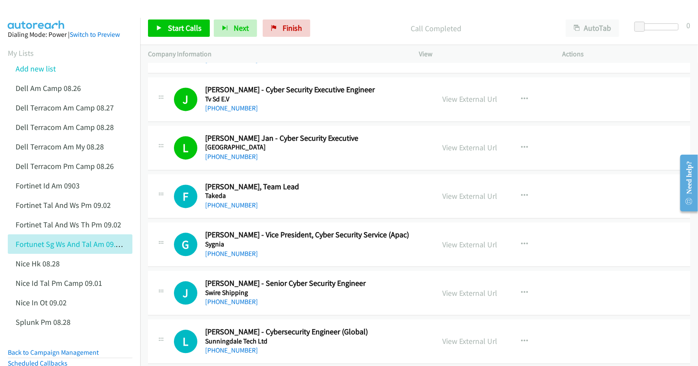
scroll to position [1154, 0]
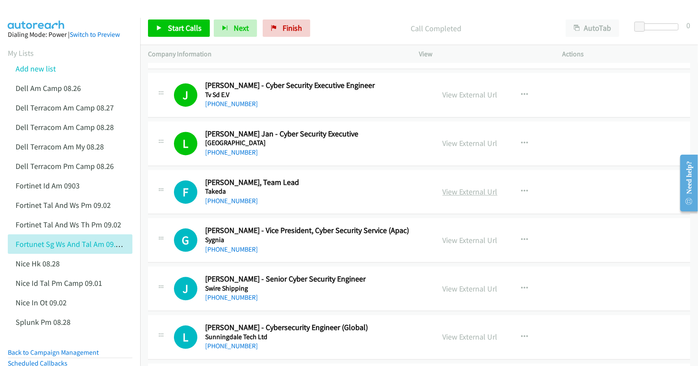
click at [447, 191] on link "View External Url" at bounding box center [470, 192] width 55 height 10
click at [459, 243] on link "View External Url" at bounding box center [470, 240] width 55 height 10
click at [464, 288] on link "View External Url" at bounding box center [470, 288] width 55 height 10
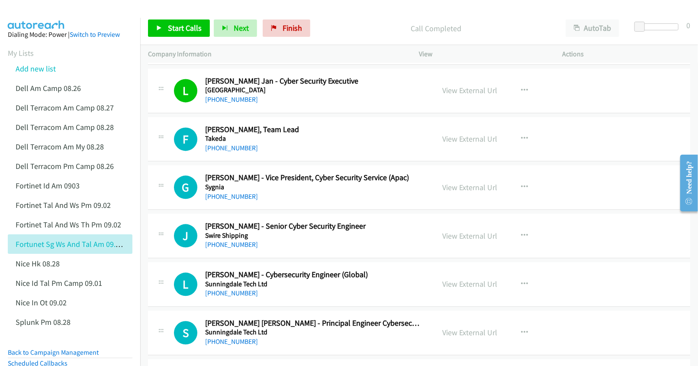
scroll to position [1212, 0]
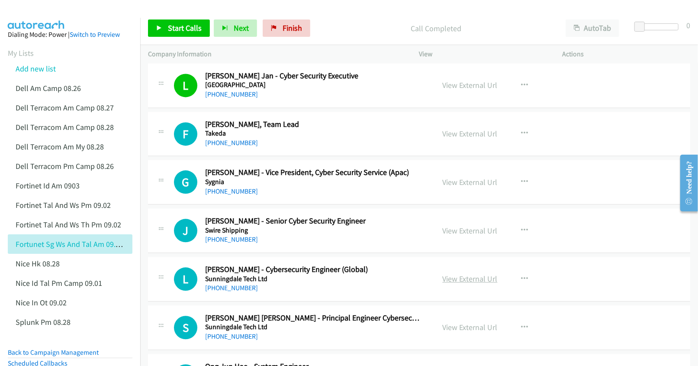
click at [456, 282] on link "View External Url" at bounding box center [470, 278] width 55 height 10
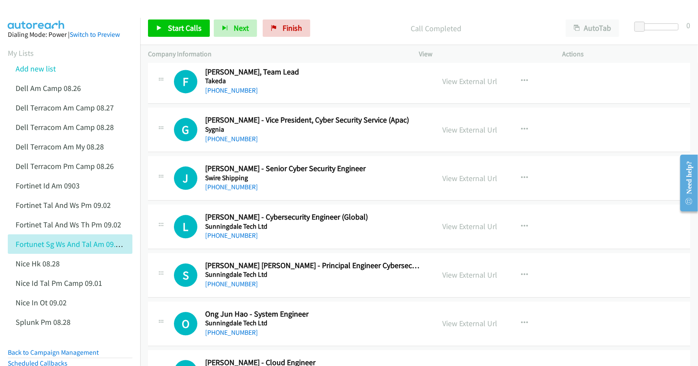
scroll to position [1269, 0]
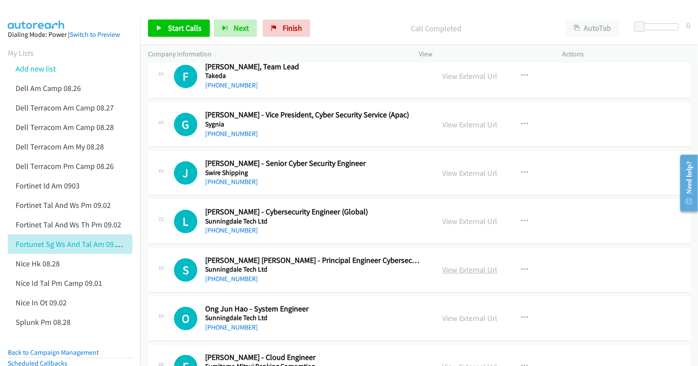
click at [460, 274] on link "View External Url" at bounding box center [470, 269] width 55 height 10
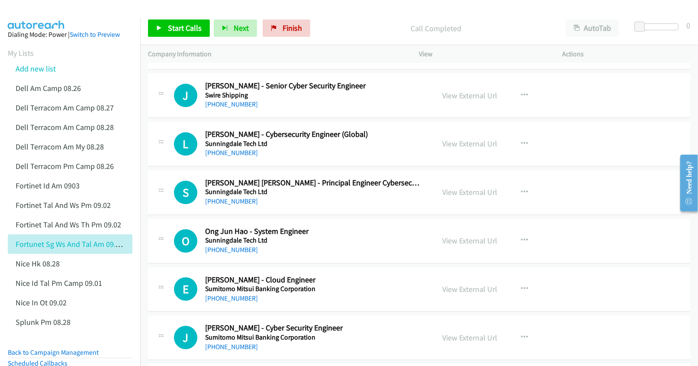
scroll to position [1385, 0]
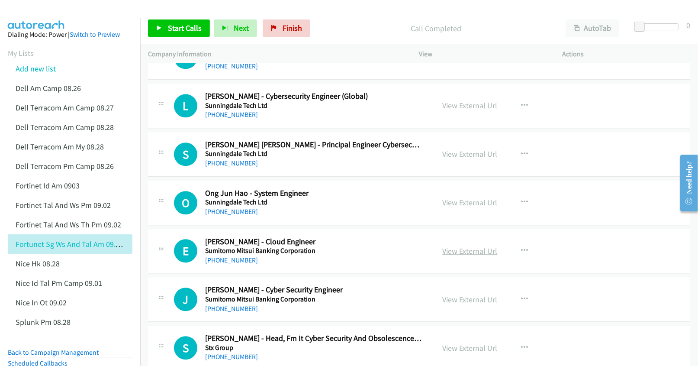
click at [455, 253] on link "View External Url" at bounding box center [470, 251] width 55 height 10
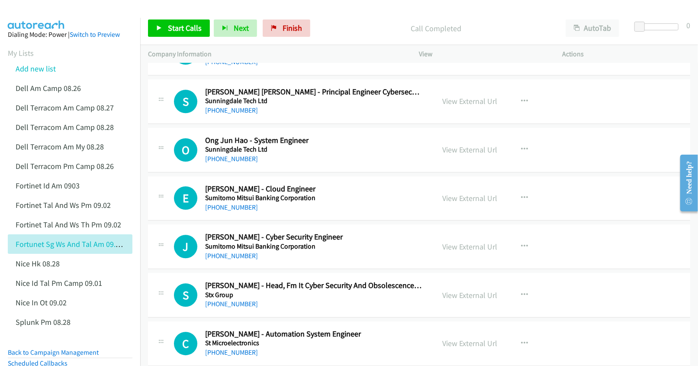
scroll to position [1442, 0]
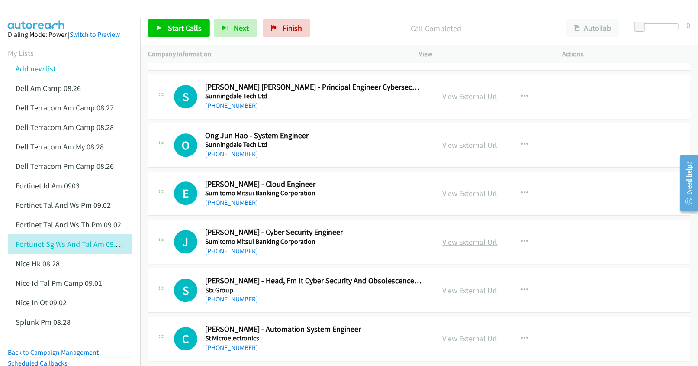
click at [445, 246] on link "View External Url" at bounding box center [470, 242] width 55 height 10
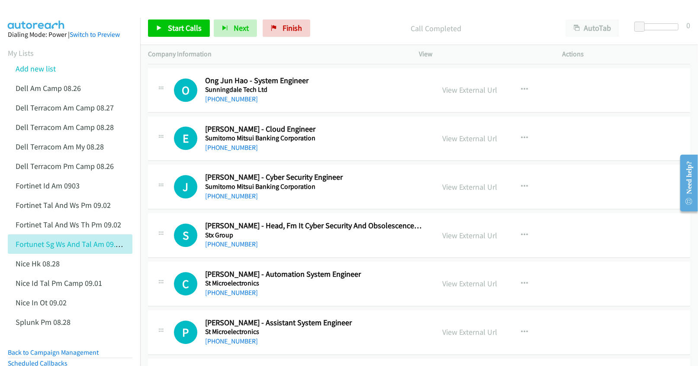
scroll to position [1500, 0]
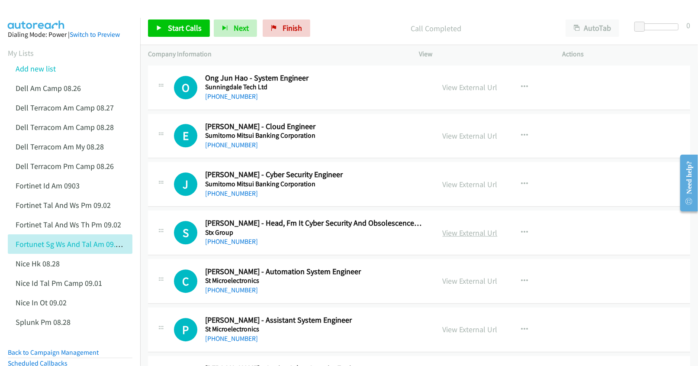
click at [460, 238] on link "View External Url" at bounding box center [470, 233] width 55 height 10
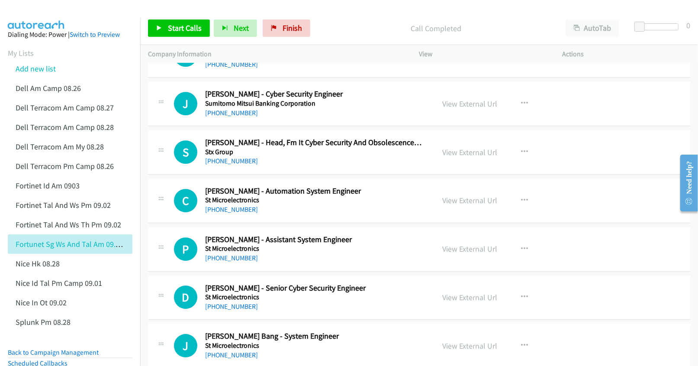
scroll to position [1615, 0]
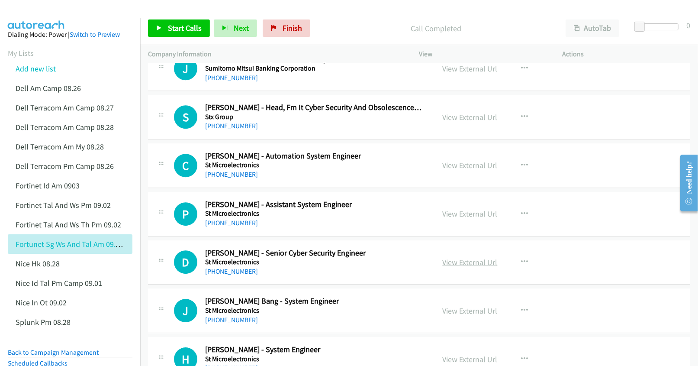
click at [480, 267] on link "View External Url" at bounding box center [470, 262] width 55 height 10
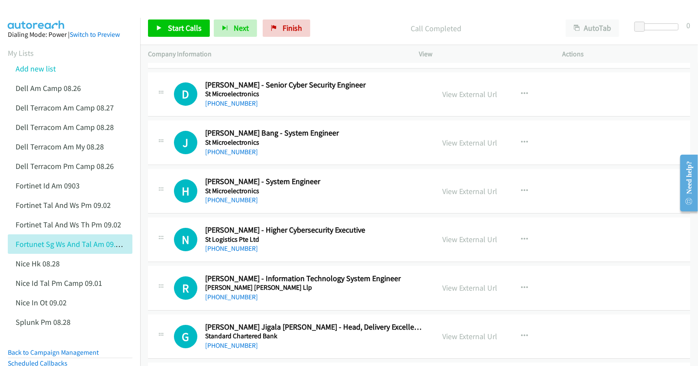
scroll to position [1789, 0]
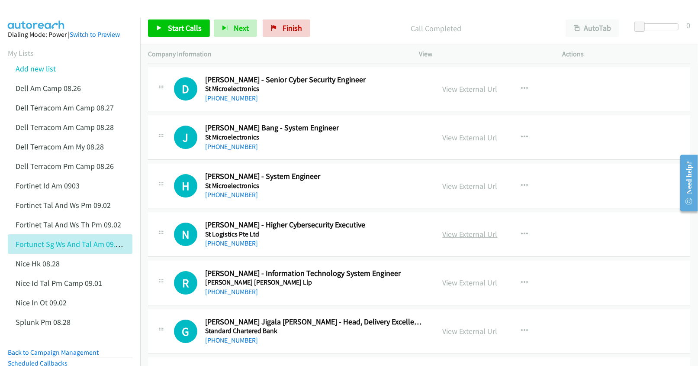
click at [445, 237] on link "View External Url" at bounding box center [470, 234] width 55 height 10
click at [453, 286] on link "View External Url" at bounding box center [470, 282] width 55 height 10
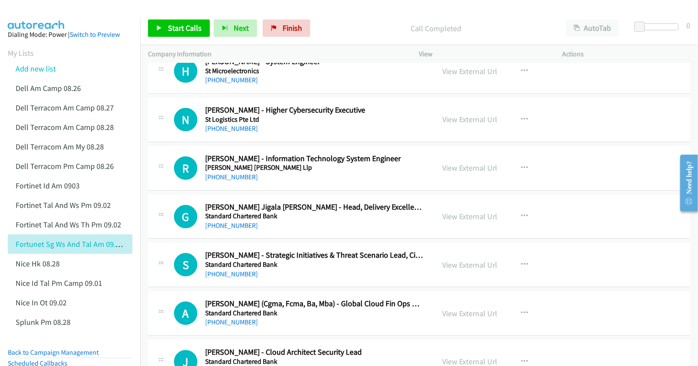
scroll to position [1904, 0]
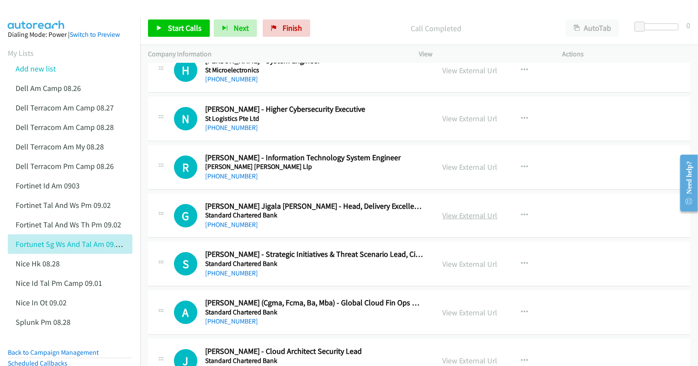
click at [459, 219] on link "View External Url" at bounding box center [470, 215] width 55 height 10
click at [455, 267] on link "View External Url" at bounding box center [470, 264] width 55 height 10
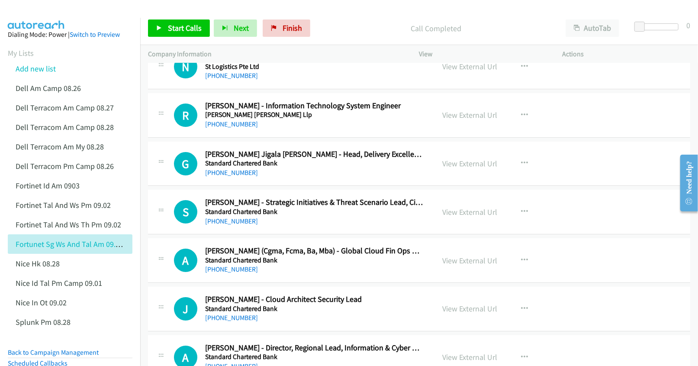
scroll to position [1962, 0]
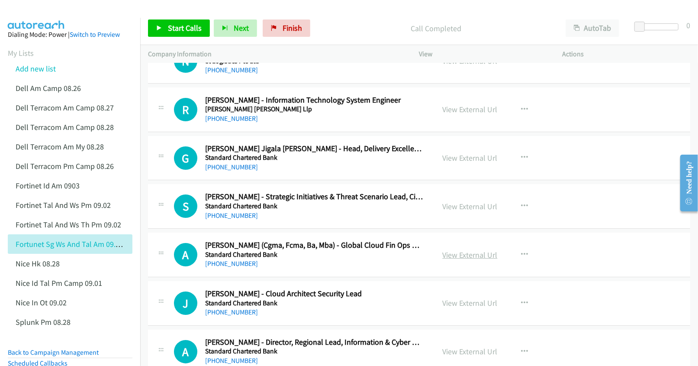
click at [468, 259] on link "View External Url" at bounding box center [470, 255] width 55 height 10
click at [454, 307] on link "View External Url" at bounding box center [470, 303] width 55 height 10
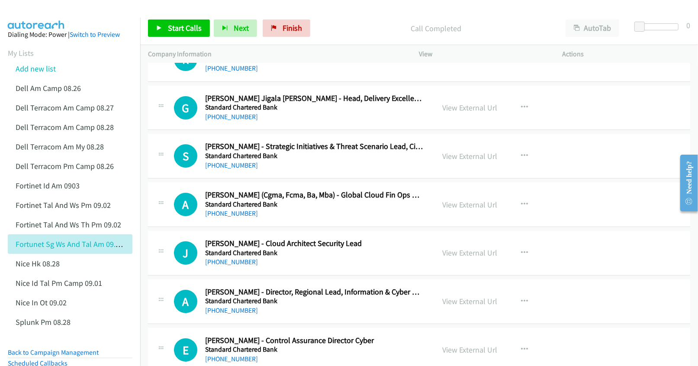
scroll to position [2019, 0]
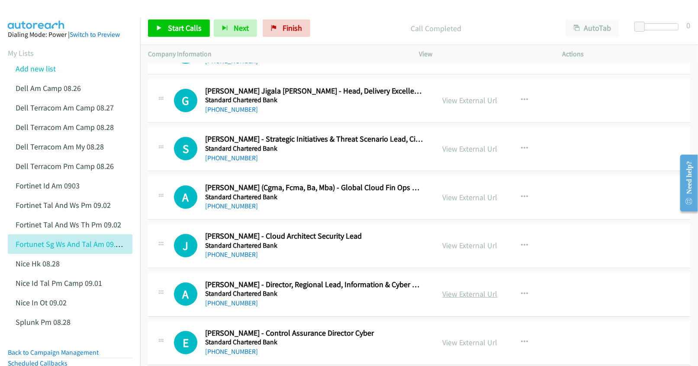
click at [449, 296] on link "View External Url" at bounding box center [470, 294] width 55 height 10
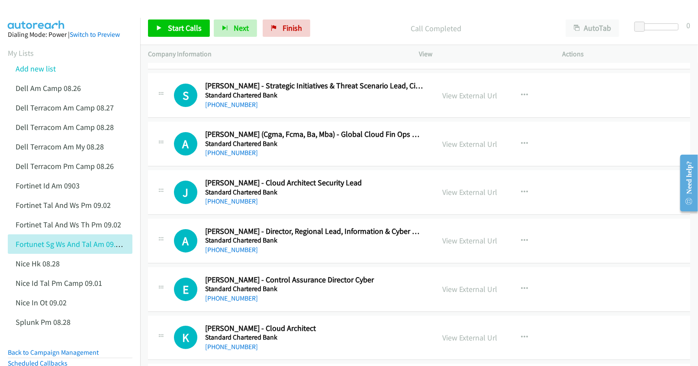
scroll to position [2077, 0]
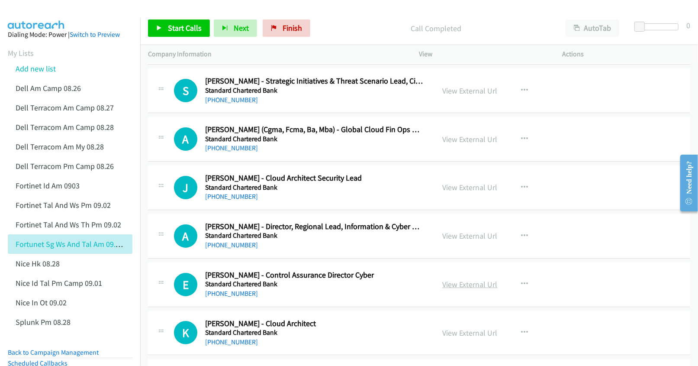
click at [459, 289] on link "View External Url" at bounding box center [470, 284] width 55 height 10
click at [466, 338] on link "View External Url" at bounding box center [470, 333] width 55 height 10
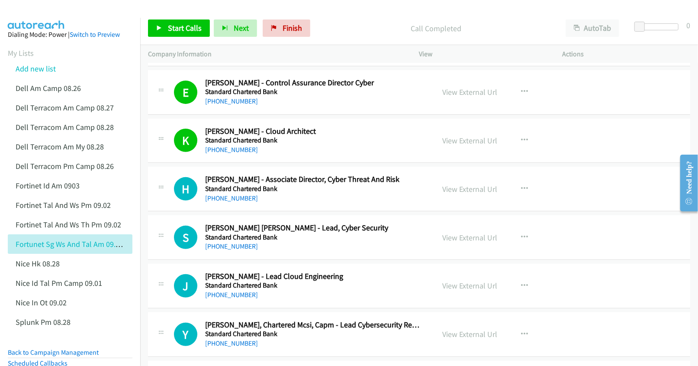
scroll to position [2250, 0]
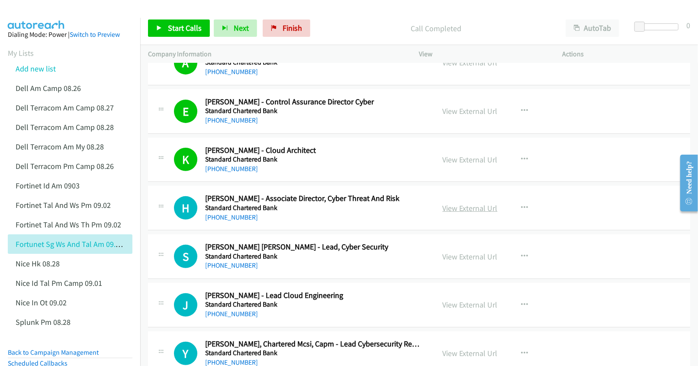
click at [471, 213] on link "View External Url" at bounding box center [470, 208] width 55 height 10
click at [457, 258] on link "View External Url" at bounding box center [470, 256] width 55 height 10
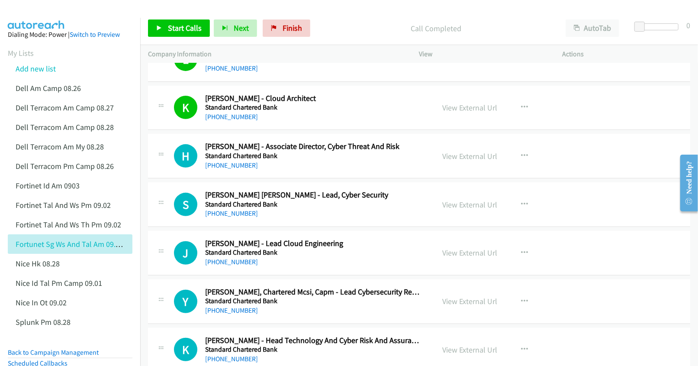
scroll to position [2308, 0]
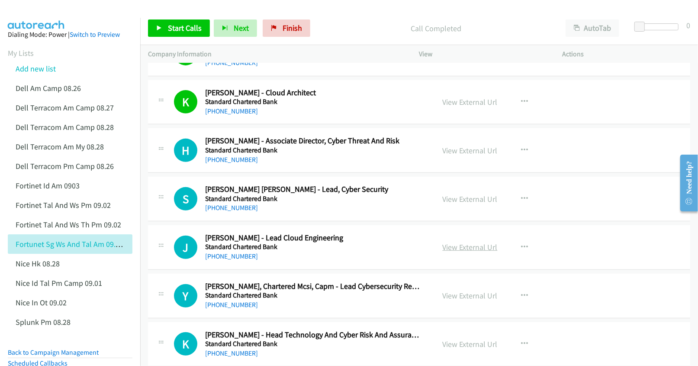
click at [471, 252] on link "View External Url" at bounding box center [470, 247] width 55 height 10
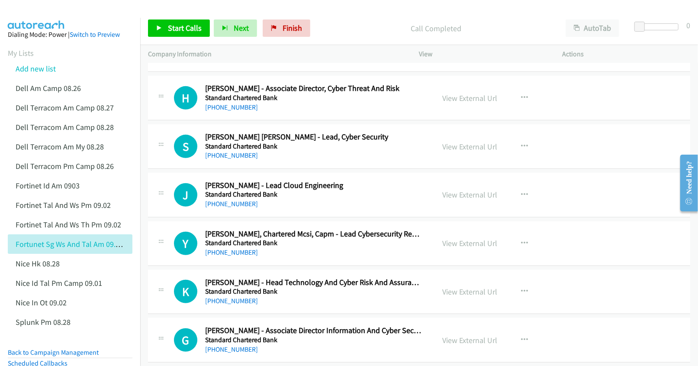
scroll to position [2365, 0]
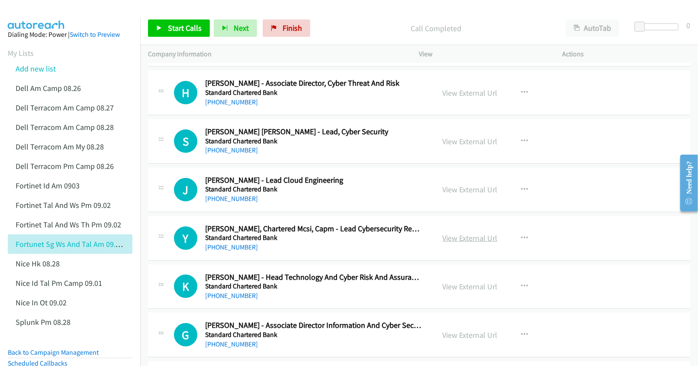
click at [449, 243] on link "View External Url" at bounding box center [470, 238] width 55 height 10
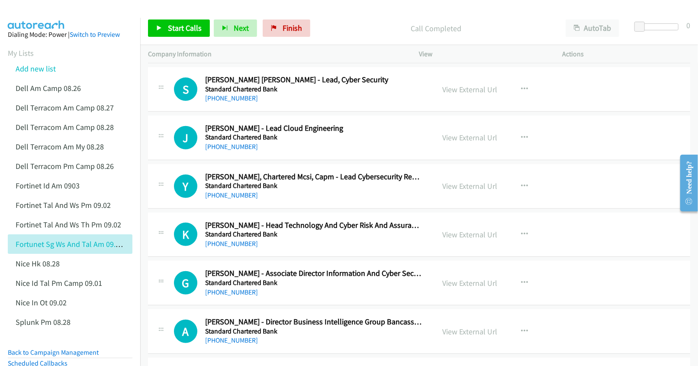
scroll to position [2423, 0]
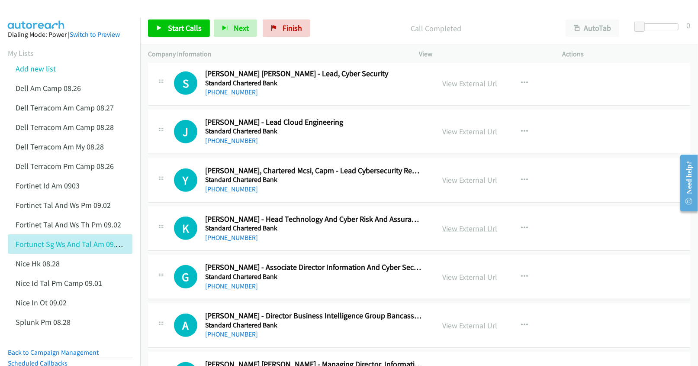
click at [457, 233] on link "View External Url" at bounding box center [470, 228] width 55 height 10
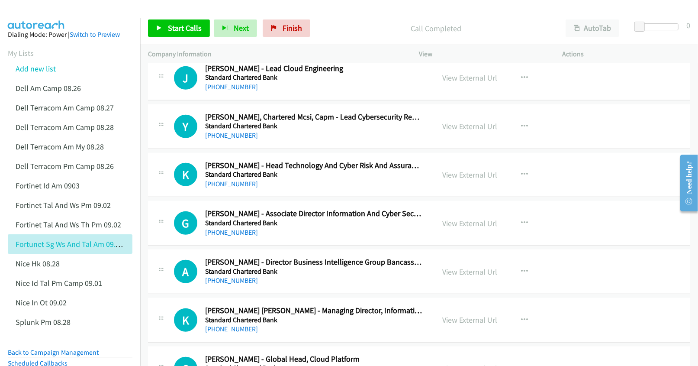
scroll to position [2481, 0]
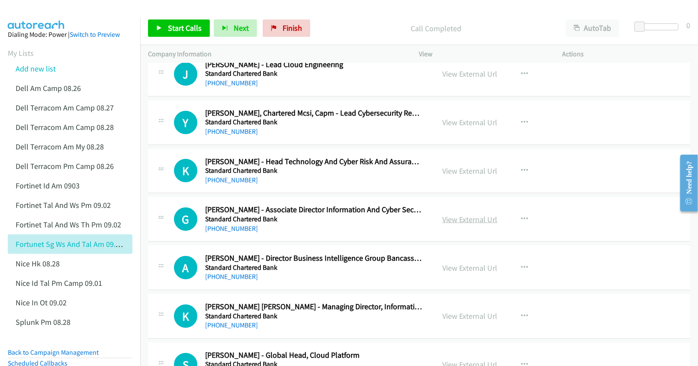
click at [449, 224] on link "View External Url" at bounding box center [470, 219] width 55 height 10
click at [449, 273] on link "View External Url" at bounding box center [470, 268] width 55 height 10
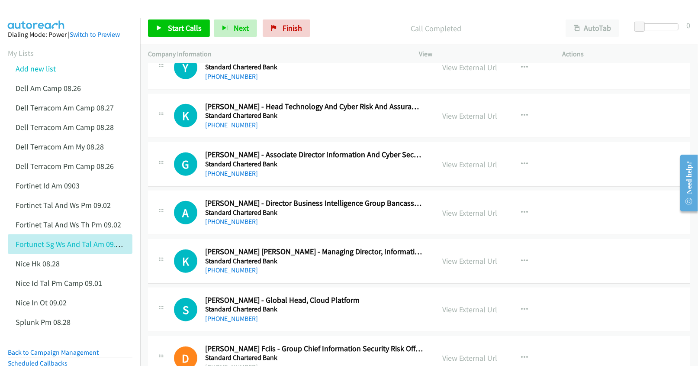
scroll to position [2538, 0]
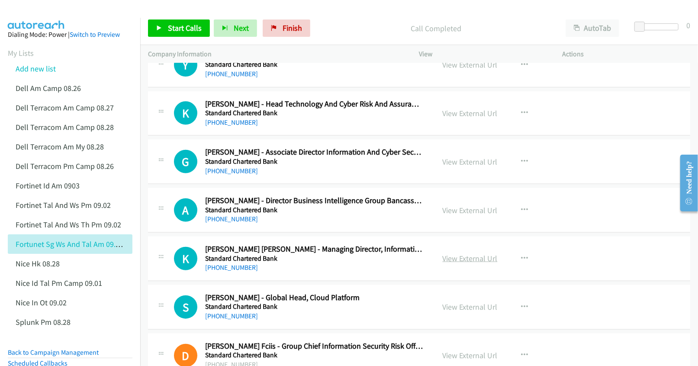
click at [460, 263] on link "View External Url" at bounding box center [470, 258] width 55 height 10
click at [471, 311] on link "View External Url" at bounding box center [470, 307] width 55 height 10
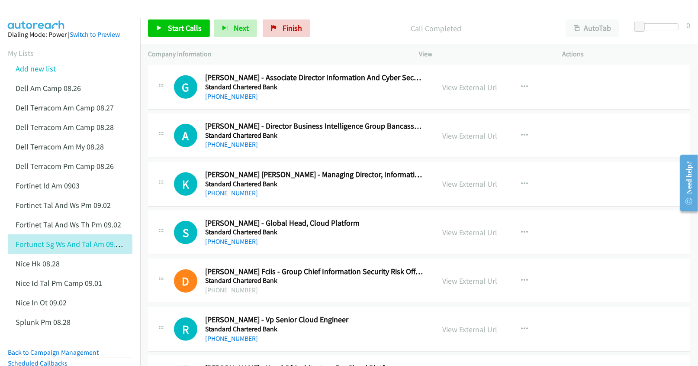
scroll to position [2654, 0]
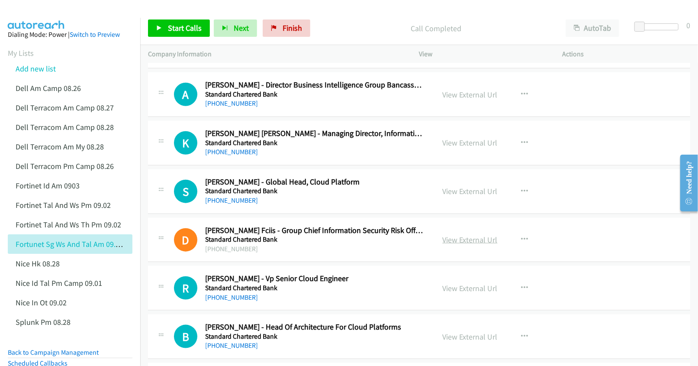
click at [480, 244] on link "View External Url" at bounding box center [470, 240] width 55 height 10
click at [471, 293] on link "View External Url" at bounding box center [470, 288] width 55 height 10
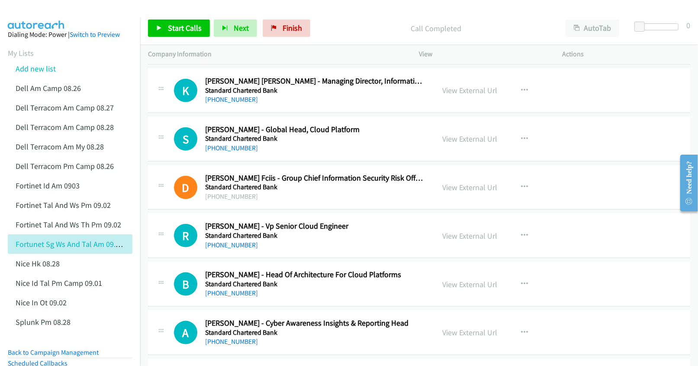
scroll to position [2712, 0]
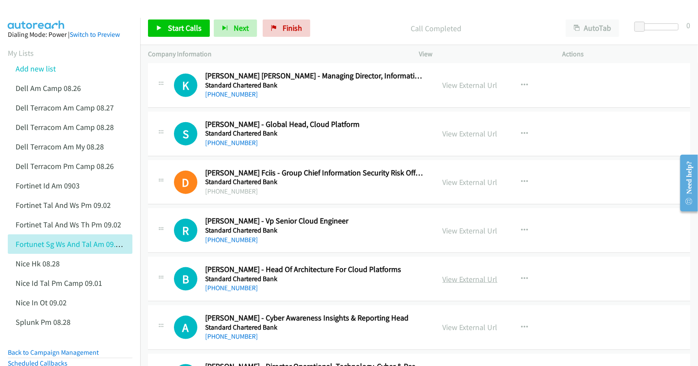
click at [453, 283] on link "View External Url" at bounding box center [470, 279] width 55 height 10
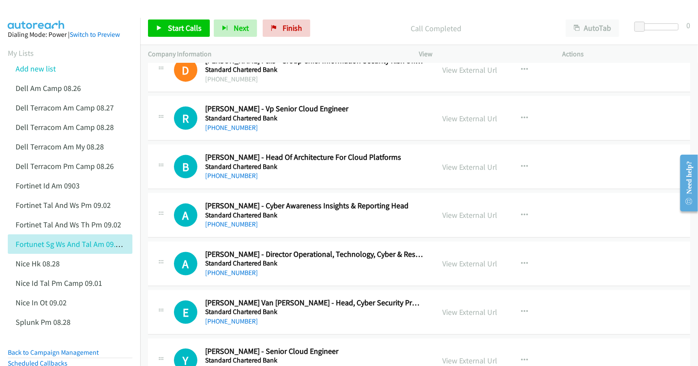
scroll to position [2827, 0]
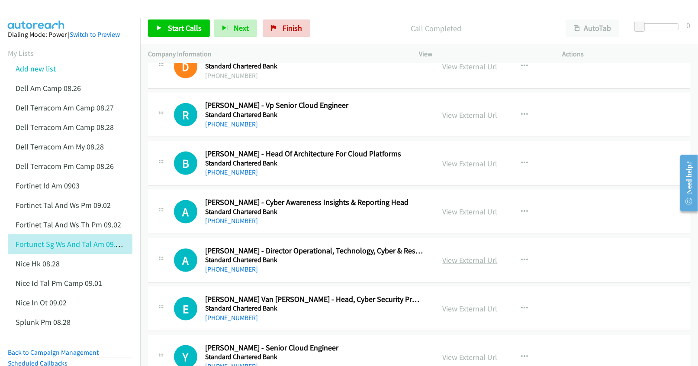
click at [446, 265] on link "View External Url" at bounding box center [470, 260] width 55 height 10
click at [451, 313] on link "View External Url" at bounding box center [470, 308] width 55 height 10
drag, startPoint x: 466, startPoint y: 220, endPoint x: 597, endPoint y: 220, distance: 131.1
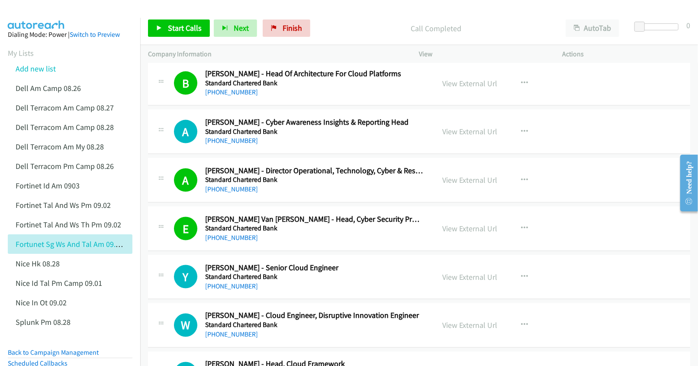
scroll to position [3000, 0]
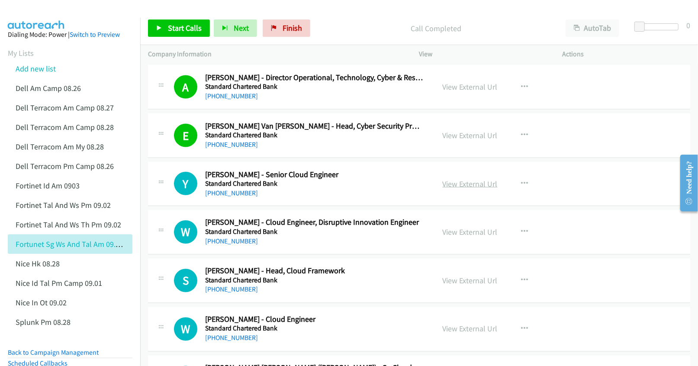
click at [473, 189] on link "View External Url" at bounding box center [470, 184] width 55 height 10
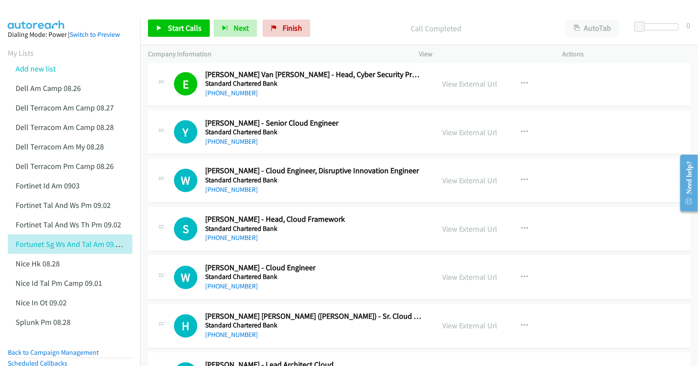
scroll to position [3058, 0]
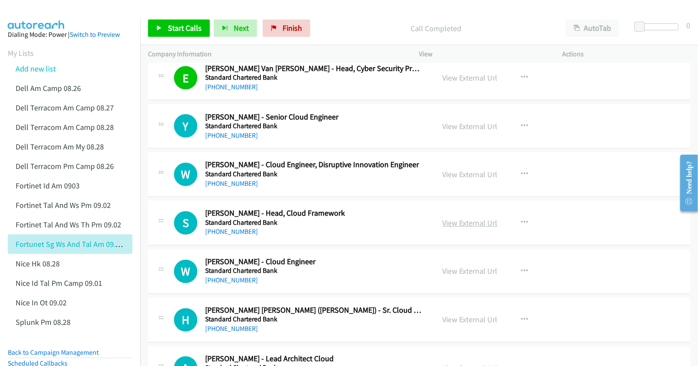
click at [455, 228] on link "View External Url" at bounding box center [470, 223] width 55 height 10
click at [452, 276] on link "View External Url" at bounding box center [470, 271] width 55 height 10
click at [456, 325] on link "View External Url" at bounding box center [470, 320] width 55 height 10
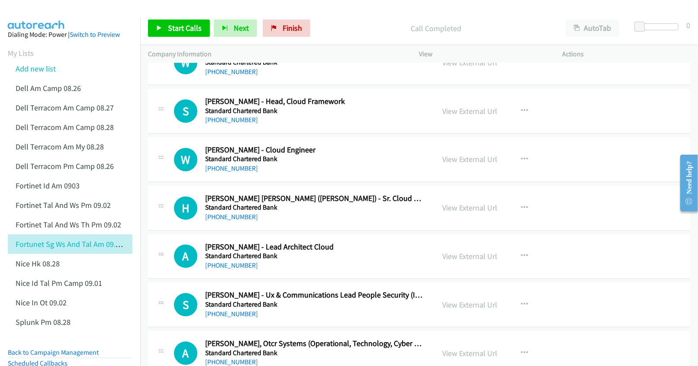
scroll to position [3173, 0]
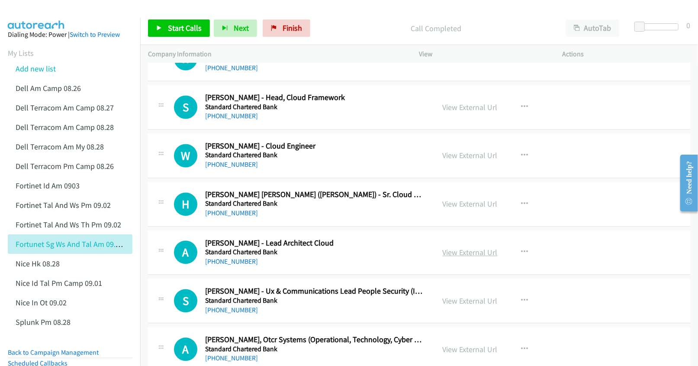
click at [480, 257] on link "View External Url" at bounding box center [470, 253] width 55 height 10
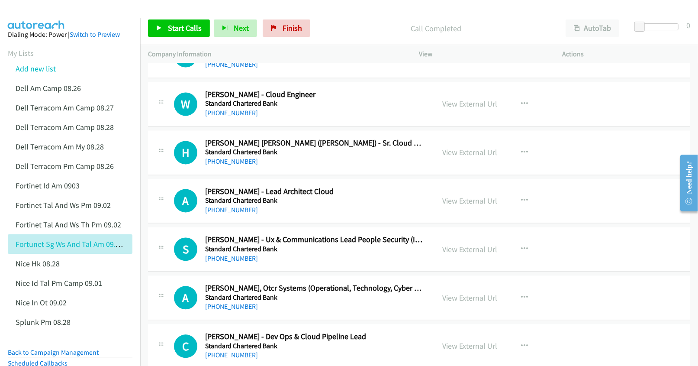
scroll to position [3231, 0]
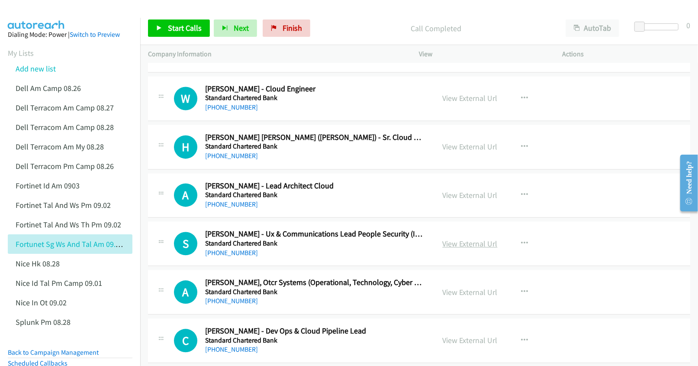
click at [452, 248] on link "View External Url" at bounding box center [470, 243] width 55 height 10
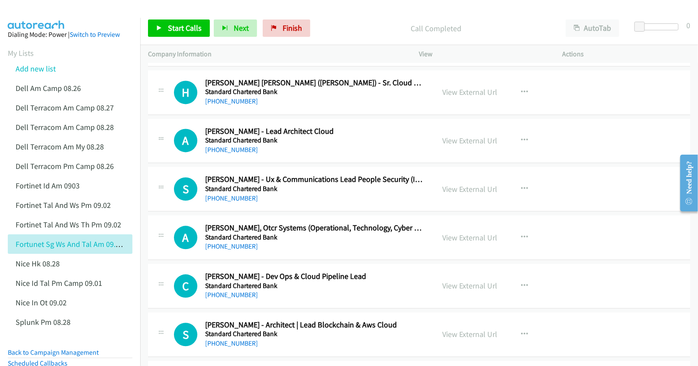
scroll to position [3289, 0]
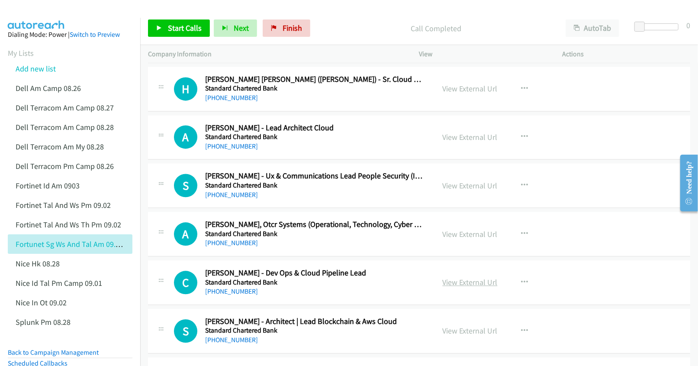
click at [457, 287] on link "View External Url" at bounding box center [470, 282] width 55 height 10
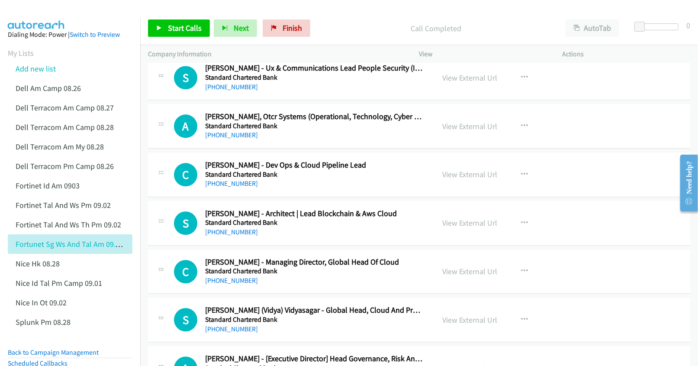
scroll to position [3404, 0]
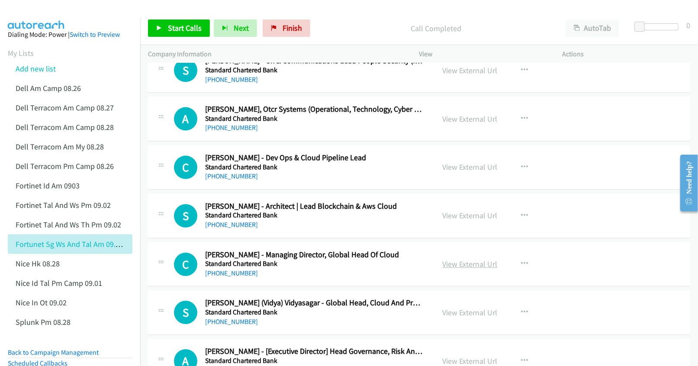
click at [471, 269] on link "View External Url" at bounding box center [470, 264] width 55 height 10
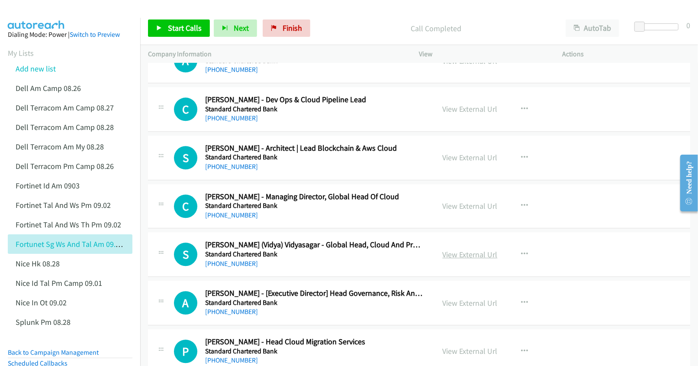
click at [463, 259] on link "View External Url" at bounding box center [470, 254] width 55 height 10
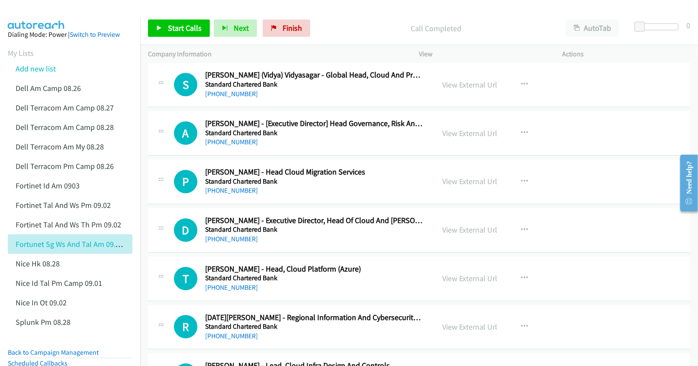
scroll to position [3635, 0]
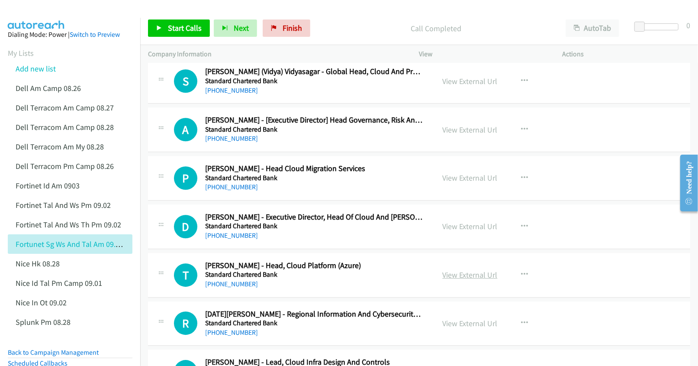
click at [449, 280] on link "View External Url" at bounding box center [470, 275] width 55 height 10
click at [457, 328] on link "View External Url" at bounding box center [470, 323] width 55 height 10
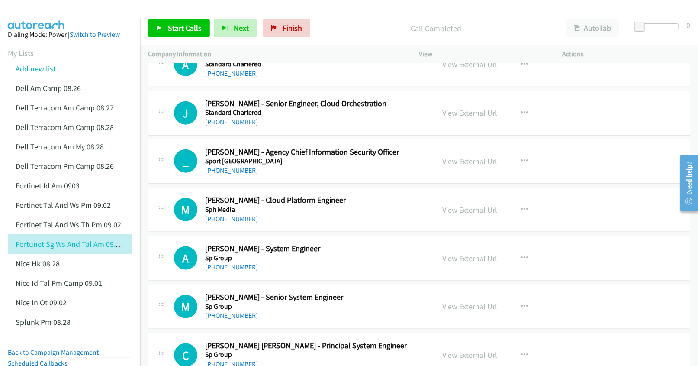
scroll to position [4789, 0]
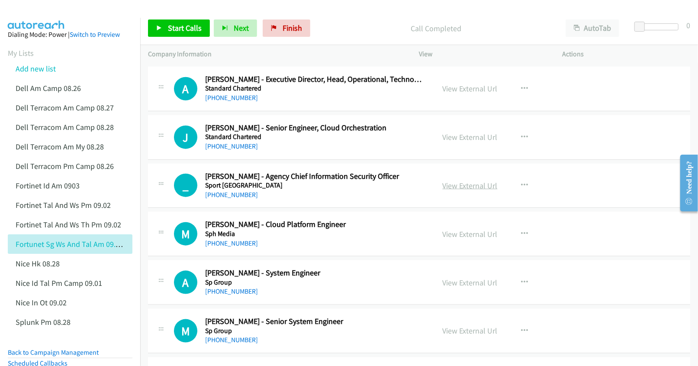
click at [456, 190] on link "View External Url" at bounding box center [470, 185] width 55 height 10
click at [470, 239] on link "View External Url" at bounding box center [470, 234] width 55 height 10
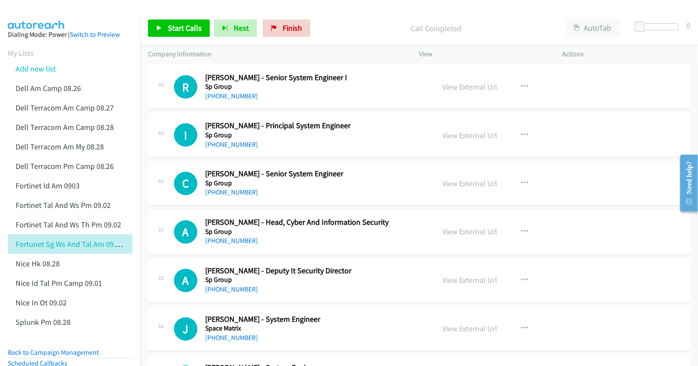
scroll to position [5135, 0]
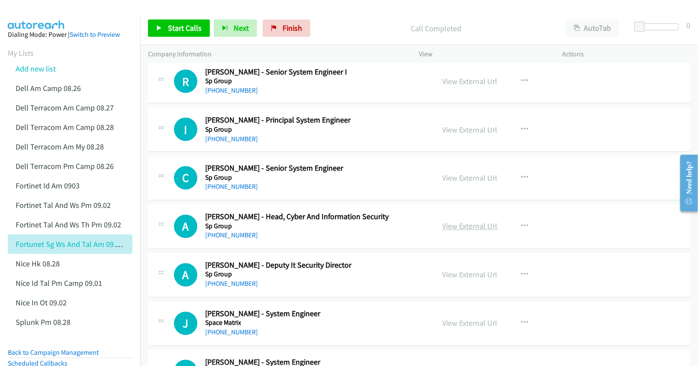
click at [456, 231] on link "View External Url" at bounding box center [470, 226] width 55 height 10
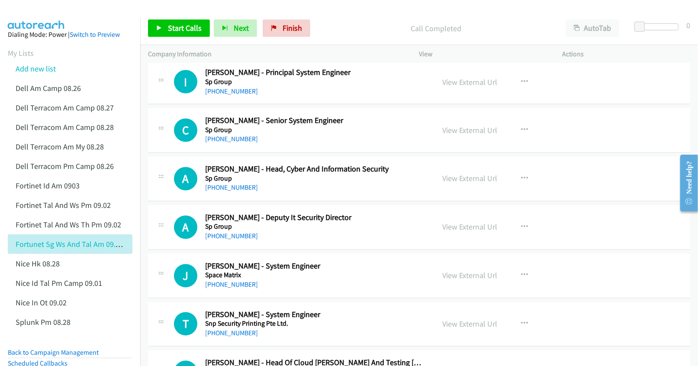
scroll to position [5193, 0]
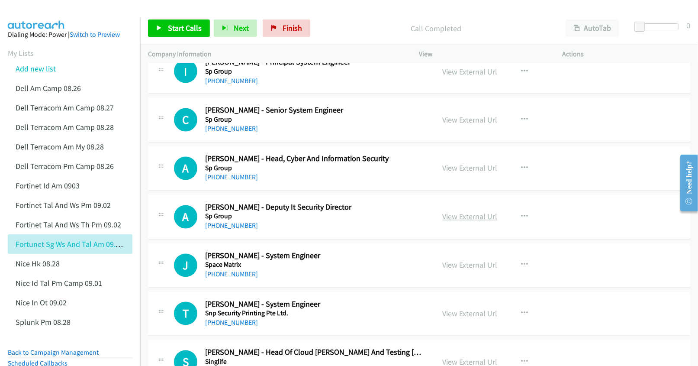
click at [463, 222] on link "View External Url" at bounding box center [470, 217] width 55 height 10
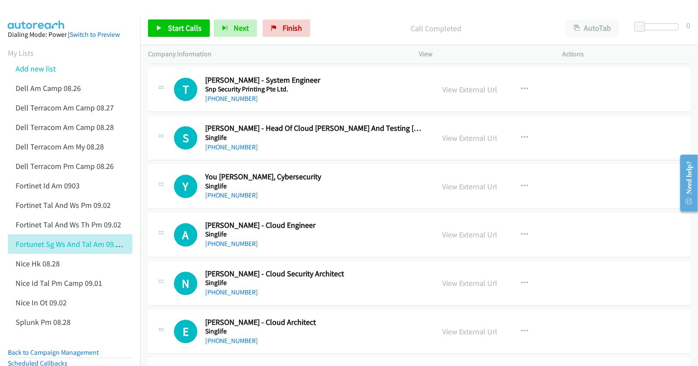
scroll to position [5424, 0]
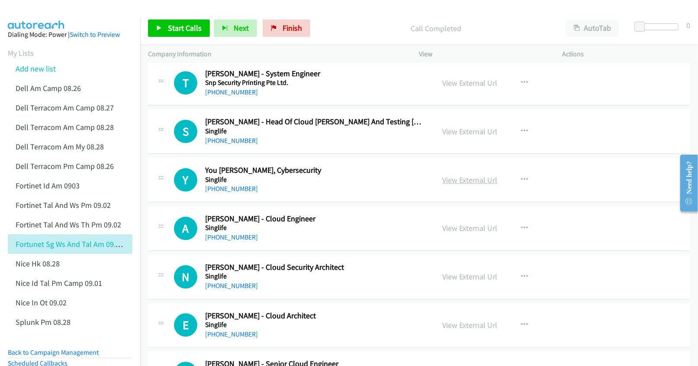
click at [470, 185] on link "View External Url" at bounding box center [470, 180] width 55 height 10
click at [459, 233] on link "View External Url" at bounding box center [470, 228] width 55 height 10
click at [457, 281] on link "View External Url" at bounding box center [470, 276] width 55 height 10
click at [452, 330] on link "View External Url" at bounding box center [470, 325] width 55 height 10
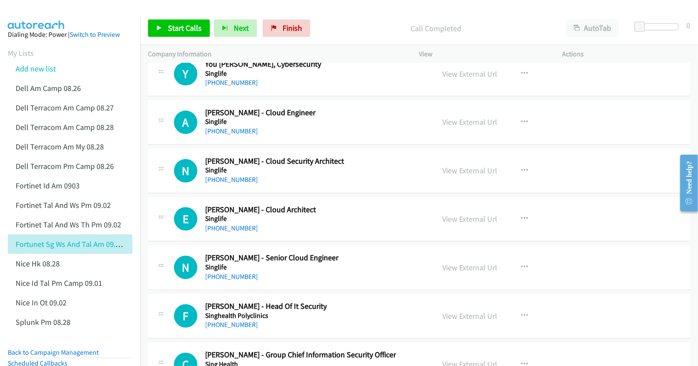
scroll to position [5539, 0]
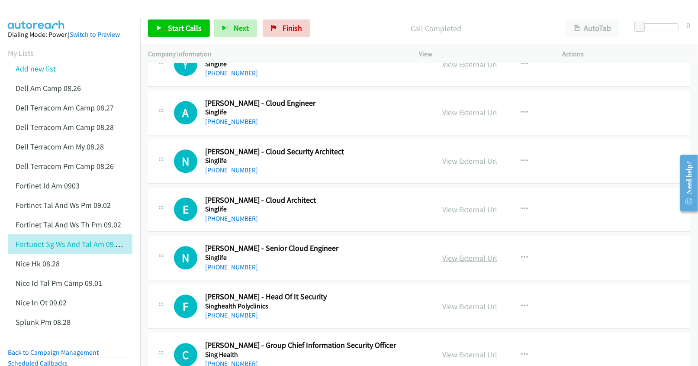
click at [451, 263] on link "View External Url" at bounding box center [470, 258] width 55 height 10
click at [468, 311] on link "View External Url" at bounding box center [470, 306] width 55 height 10
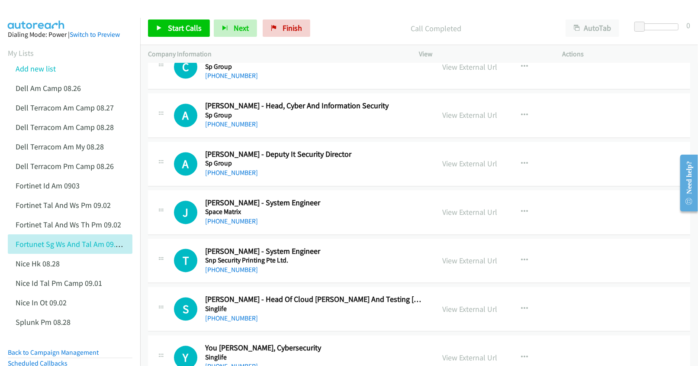
scroll to position [5250, 0]
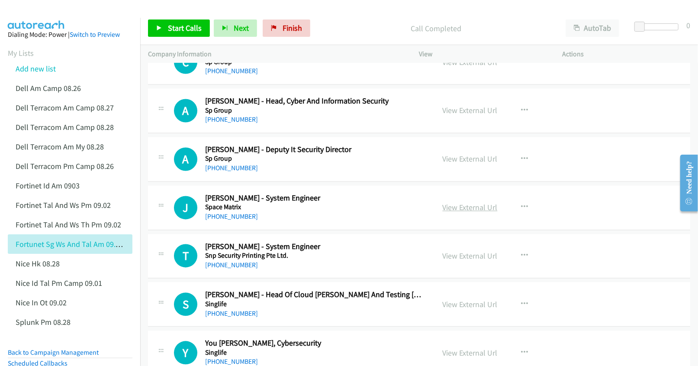
click at [460, 212] on link "View External Url" at bounding box center [470, 208] width 55 height 10
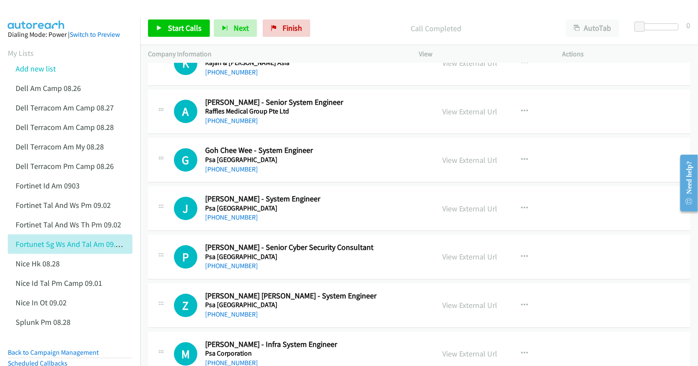
scroll to position [9804, 0]
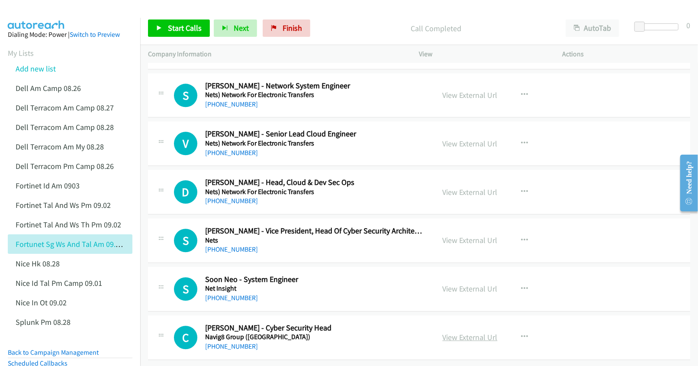
click at [467, 332] on link "View External Url" at bounding box center [470, 337] width 55 height 10
click at [450, 283] on link "View External Url" at bounding box center [470, 288] width 55 height 10
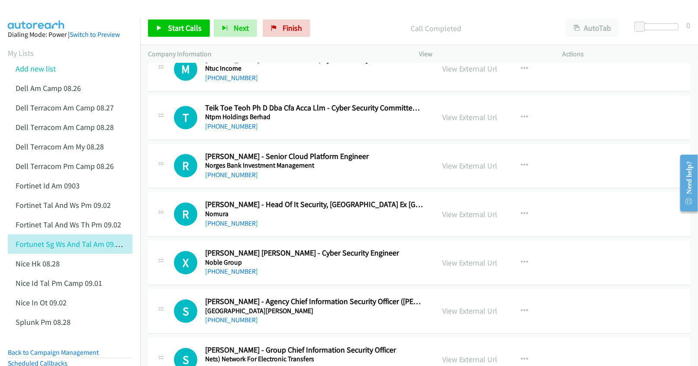
scroll to position [9285, 0]
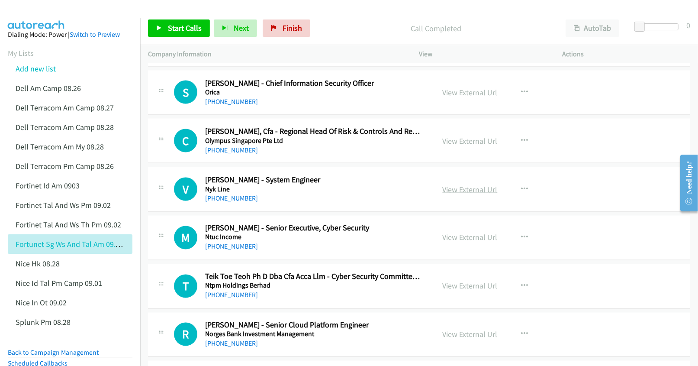
click at [457, 194] on link "View External Url" at bounding box center [470, 189] width 55 height 10
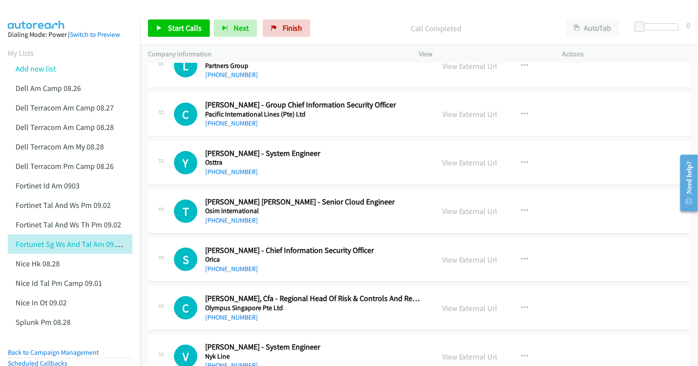
scroll to position [9112, 0]
